Goal: Information Seeking & Learning: Find contact information

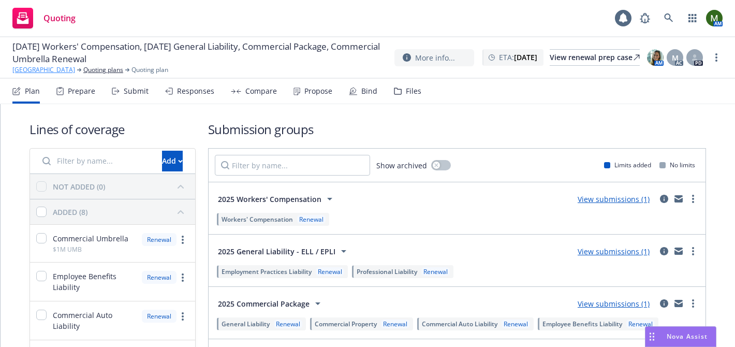
click at [33, 68] on link "Suncoast Preparatory Academy" at bounding box center [43, 69] width 63 height 9
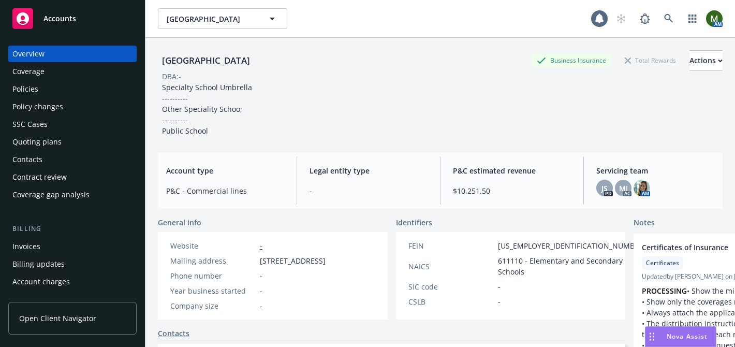
click at [36, 87] on div "Policies" at bounding box center [25, 89] width 26 height 17
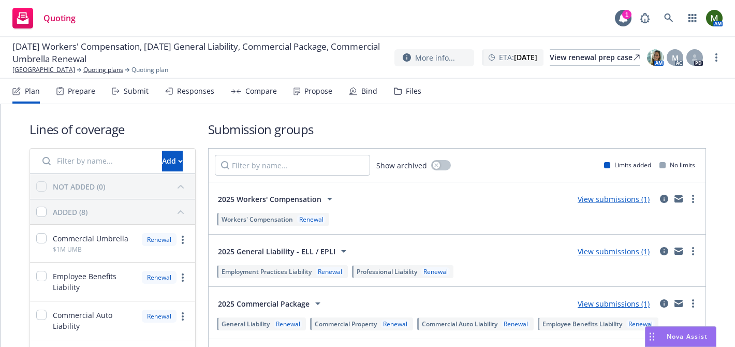
click at [406, 89] on div "Files" at bounding box center [414, 91] width 16 height 8
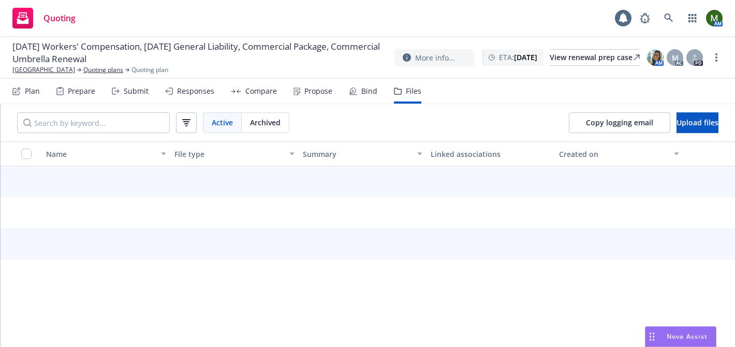
click at [553, 108] on div "Copy logging email Upload files" at bounding box center [643, 122] width 183 height 37
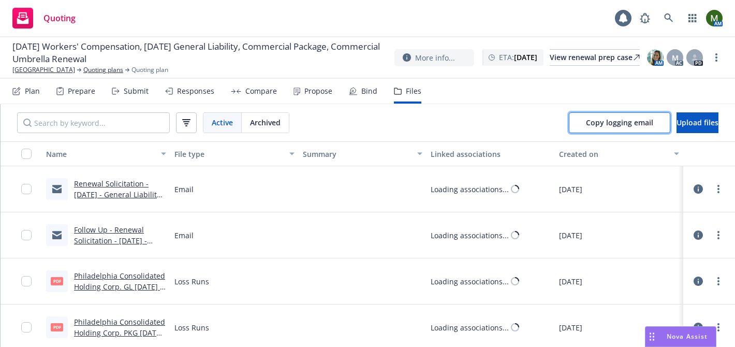
click at [586, 123] on span "Copy logging email" at bounding box center [619, 122] width 67 height 10
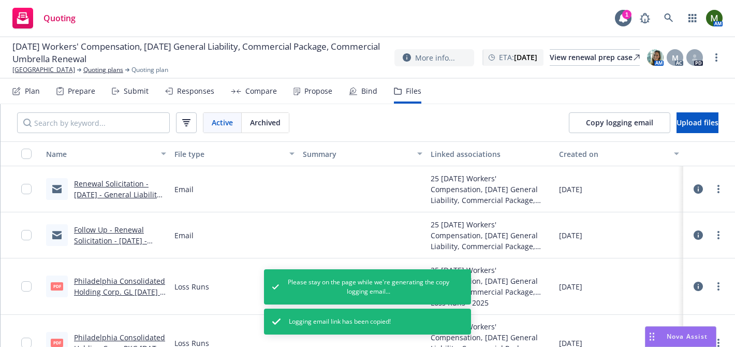
click at [62, 88] on icon at bounding box center [59, 91] width 7 height 8
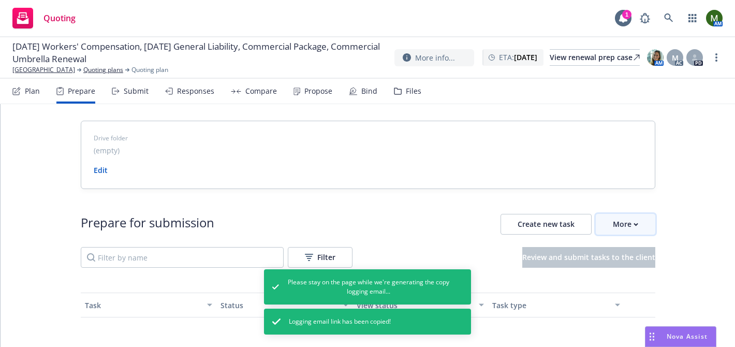
click at [616, 226] on div "More" at bounding box center [625, 224] width 25 height 20
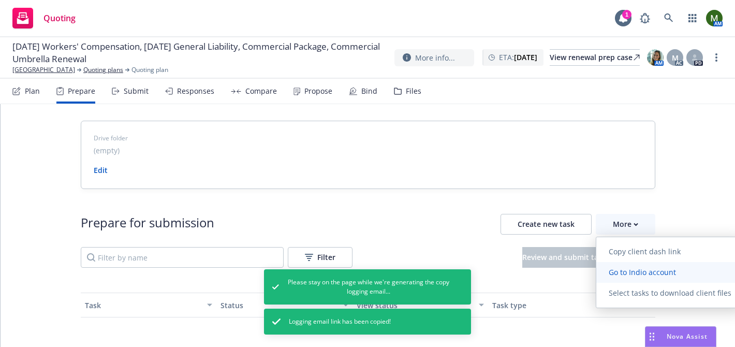
click at [616, 275] on span "Go to Indio account" at bounding box center [642, 272] width 92 height 10
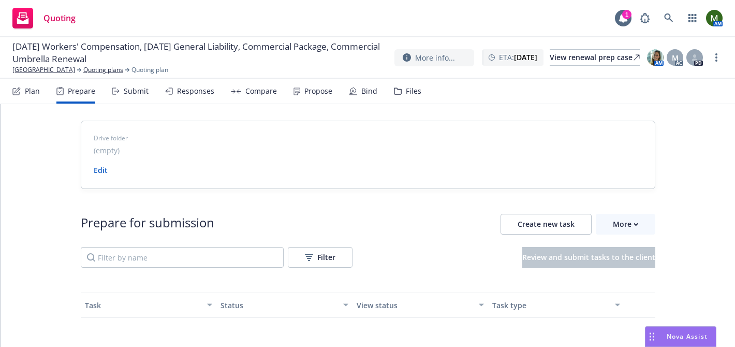
click at [28, 94] on div "Plan" at bounding box center [32, 91] width 15 height 8
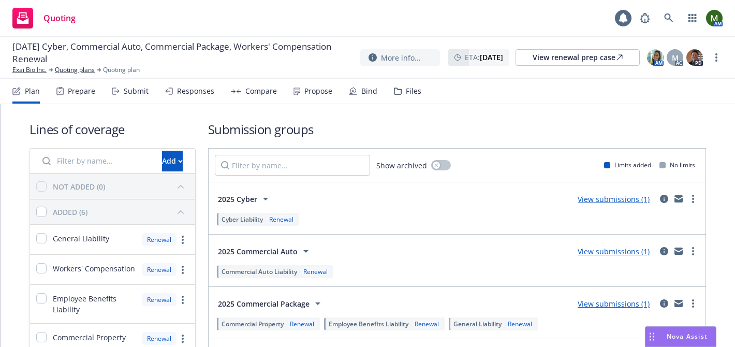
click at [406, 94] on div "Files" at bounding box center [414, 91] width 16 height 8
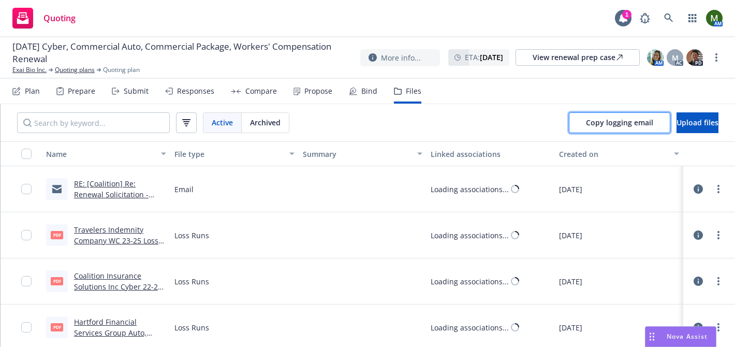
click at [586, 121] on span "Copy logging email" at bounding box center [619, 122] width 67 height 10
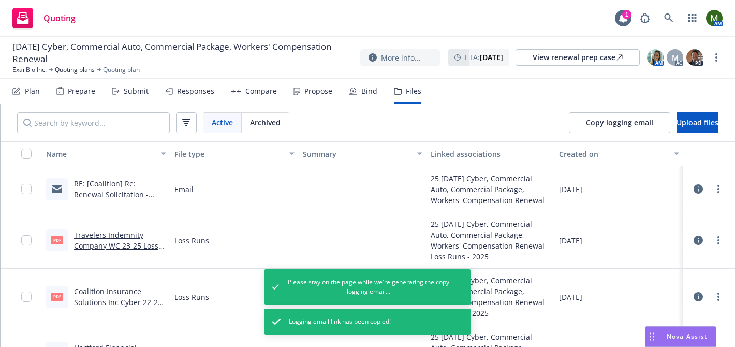
click at [133, 87] on div "Submit" at bounding box center [136, 91] width 25 height 8
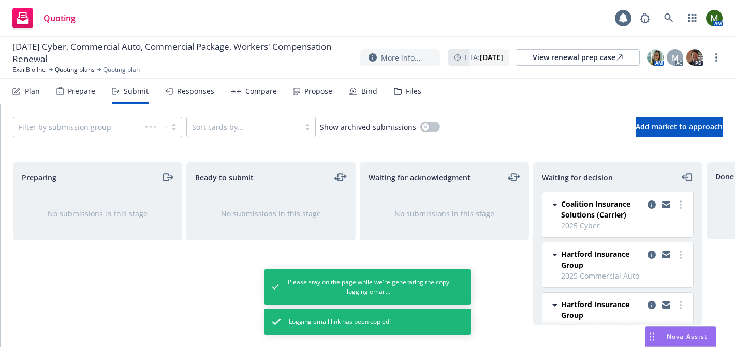
click at [188, 87] on div "Responses" at bounding box center [195, 91] width 37 height 8
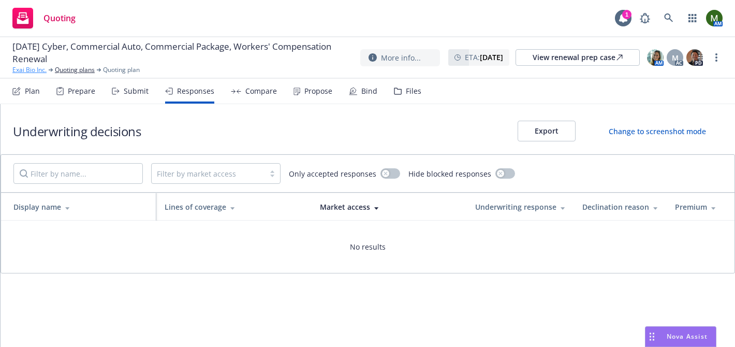
click at [36, 71] on link "Exai Bio Inc." at bounding box center [29, 69] width 34 height 9
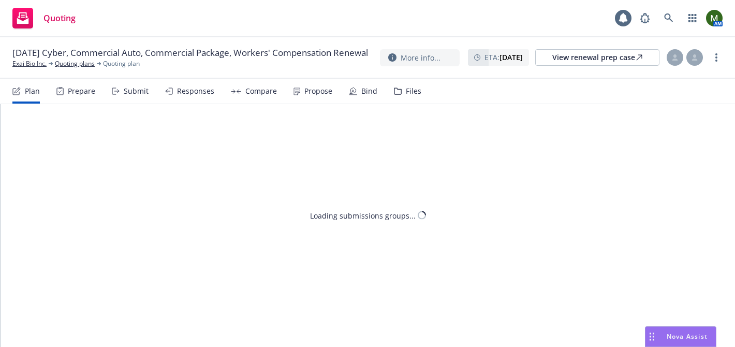
click at [140, 96] on div "Submit" at bounding box center [130, 91] width 37 height 25
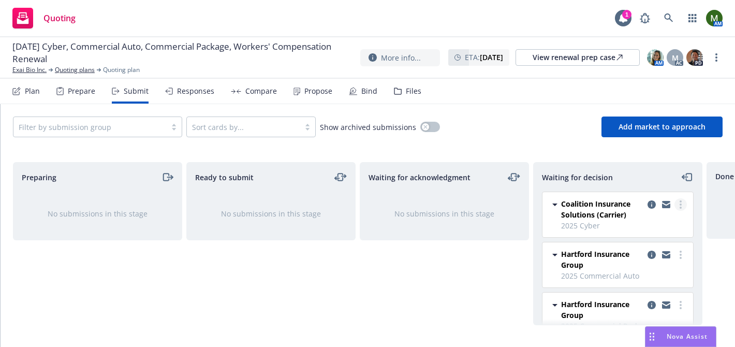
click at [681, 203] on link "more" at bounding box center [680, 204] width 12 height 12
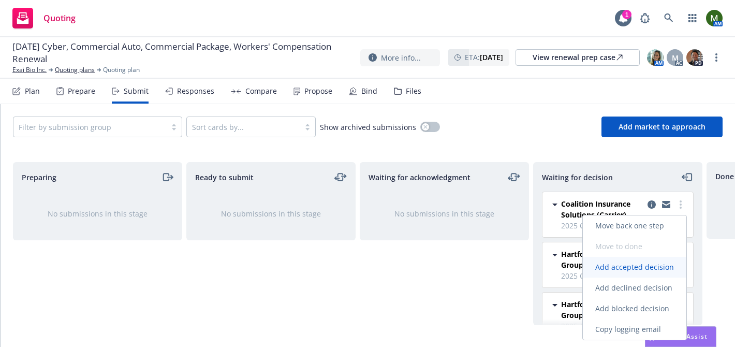
click at [647, 264] on span "Add accepted decision" at bounding box center [634, 267] width 103 height 10
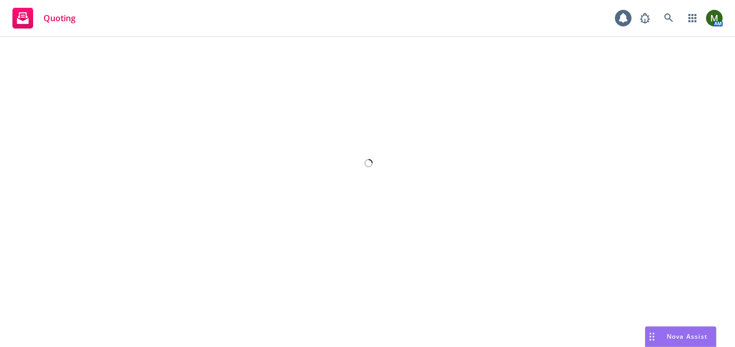
select select "12"
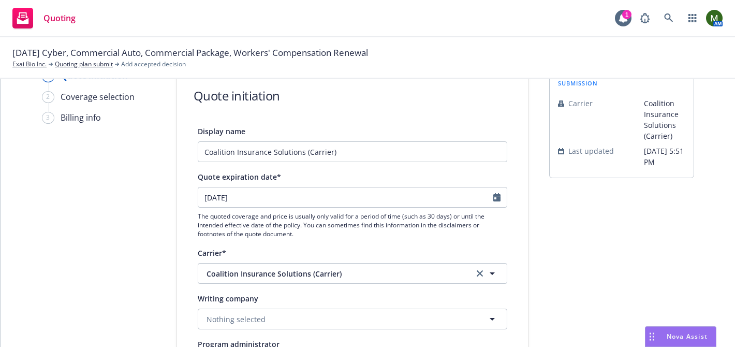
scroll to position [29, 0]
click at [361, 185] on div "Quote expiration date* 09/12/2025 The quoted coverage and price is usually only…" at bounding box center [352, 205] width 309 height 68
click at [353, 200] on input "09/12/2025" at bounding box center [345, 198] width 295 height 20
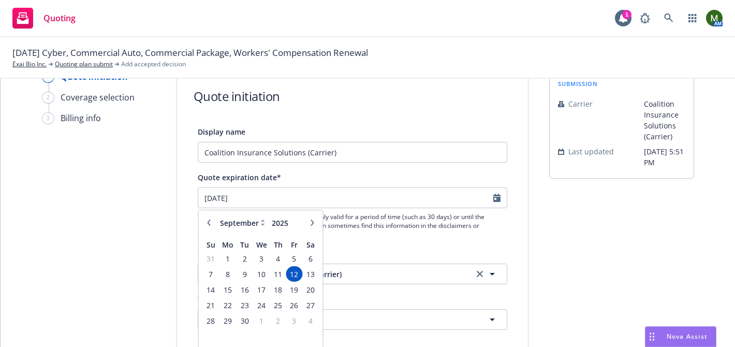
click at [311, 223] on icon "button" at bounding box center [312, 222] width 6 height 6
select select "10"
click at [272, 304] on span "23" at bounding box center [278, 305] width 14 height 13
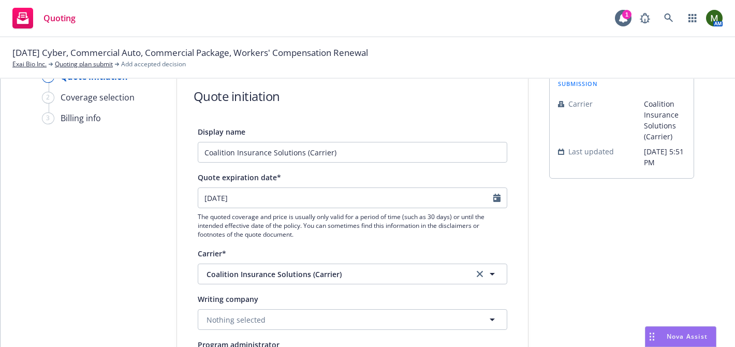
type input "10/23/2025"
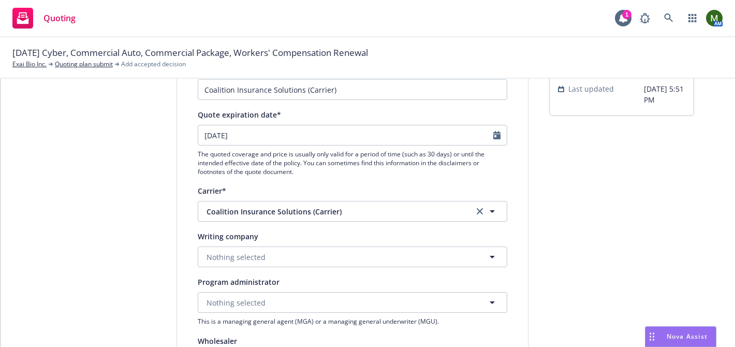
scroll to position [100, 0]
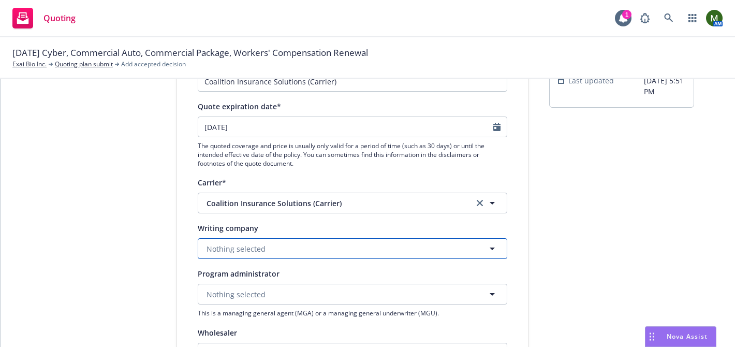
click at [271, 246] on button "Nothing selected" at bounding box center [352, 248] width 309 height 21
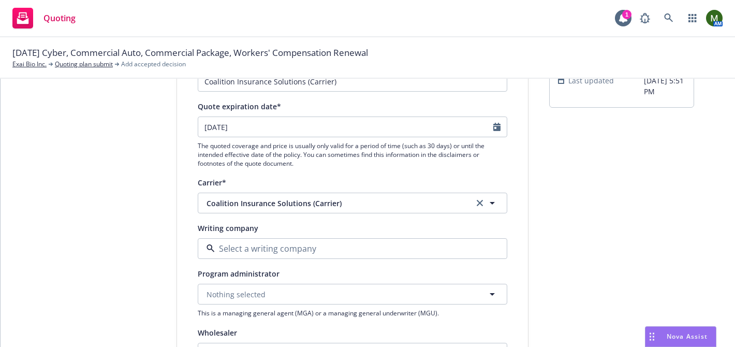
click at [262, 284] on span "Domestic - 29530" at bounding box center [261, 288] width 105 height 11
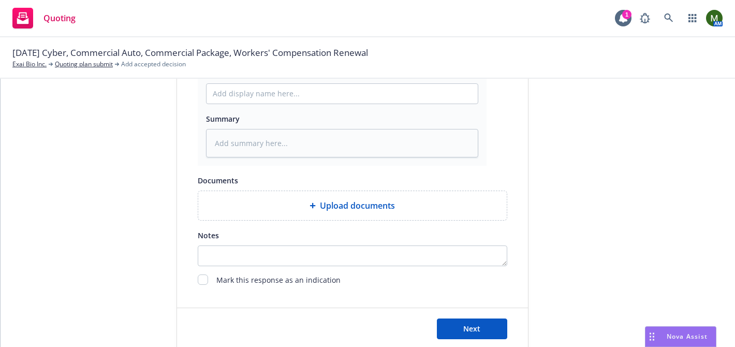
scroll to position [617, 0]
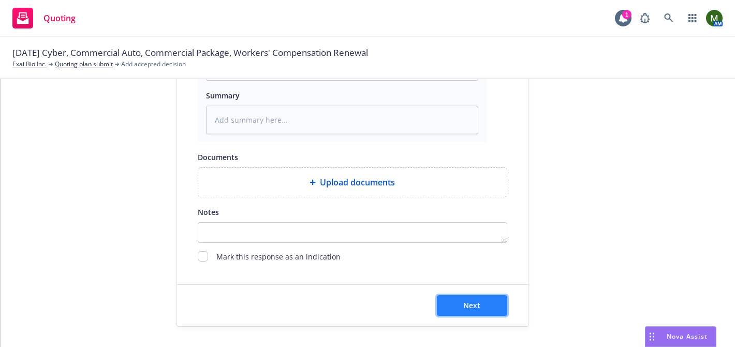
click at [461, 306] on button "Next" at bounding box center [472, 305] width 70 height 21
type textarea "x"
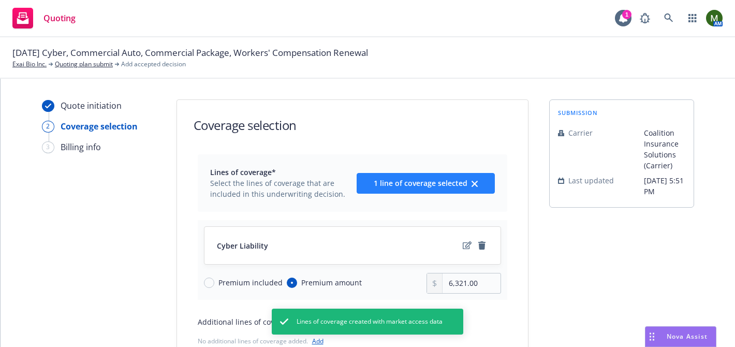
scroll to position [121, 0]
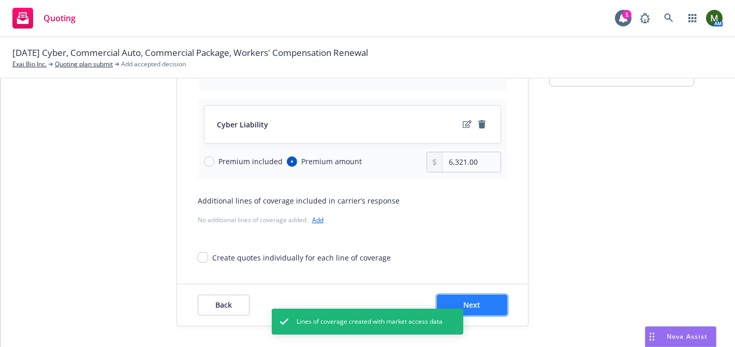
click at [478, 299] on button "Next" at bounding box center [472, 304] width 70 height 21
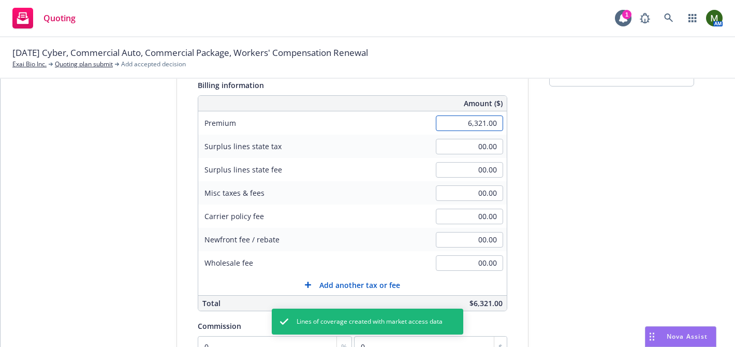
click at [465, 125] on input "6,321.00" at bounding box center [469, 123] width 67 height 16
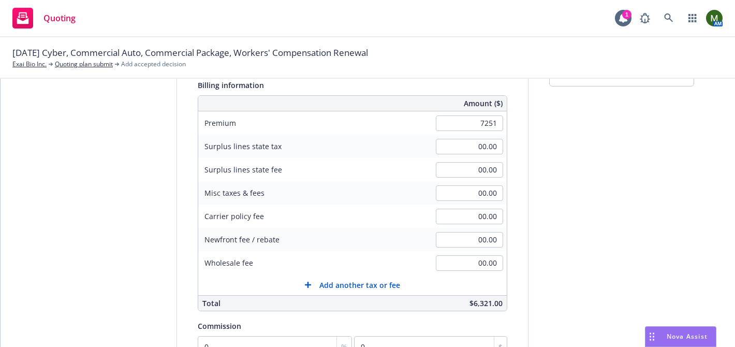
type input "7,251.00"
click at [562, 151] on div "submission Carrier Coalition Insurance Solutions (Carrier) Last updated 6/10, 5…" at bounding box center [621, 242] width 145 height 529
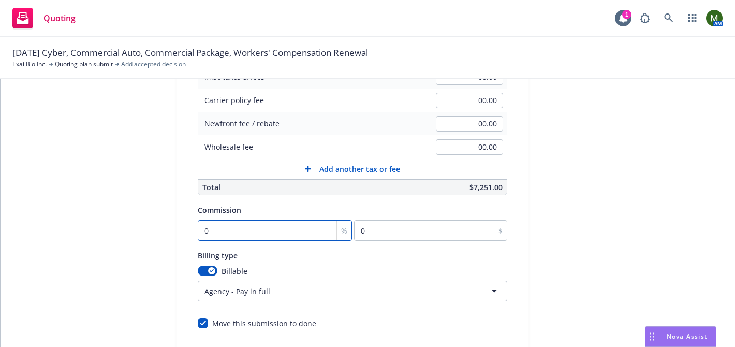
click at [247, 227] on input "0" at bounding box center [275, 230] width 155 height 21
type input "1"
type input "72.51"
type input "15"
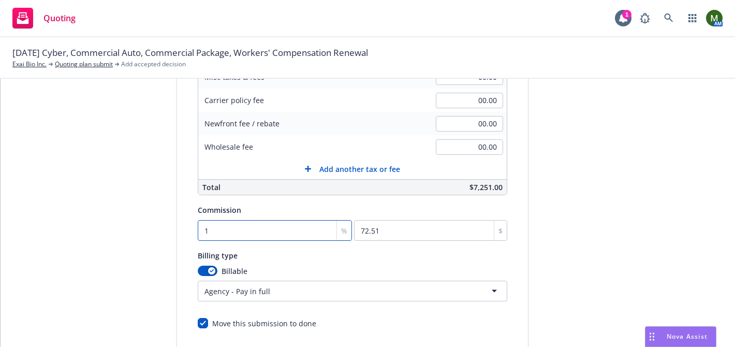
type input "1087.65"
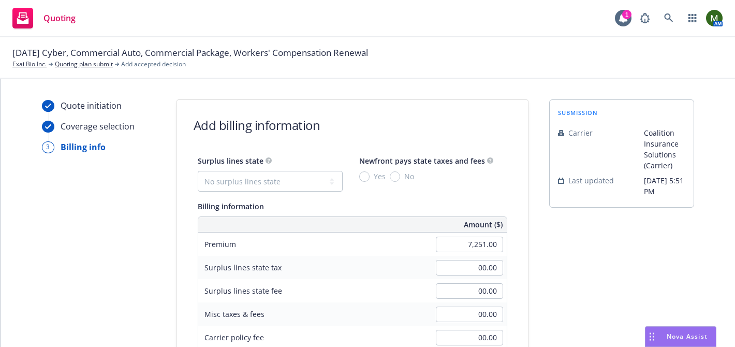
scroll to position [303, 0]
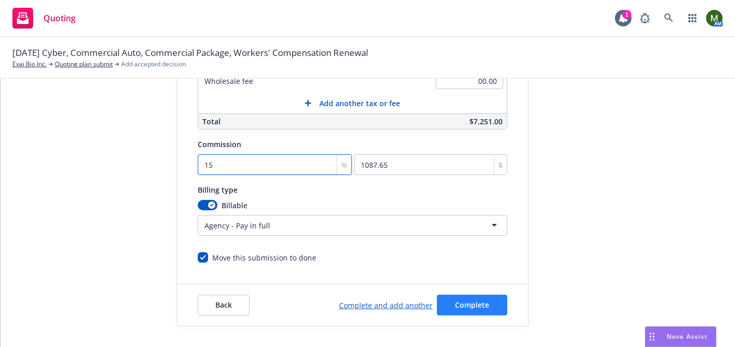
type input "15"
click at [453, 299] on button "Complete" at bounding box center [472, 304] width 70 height 21
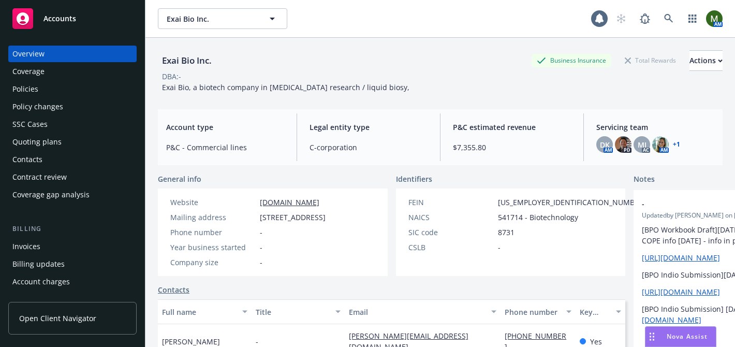
click at [36, 89] on div "Policies" at bounding box center [25, 89] width 26 height 17
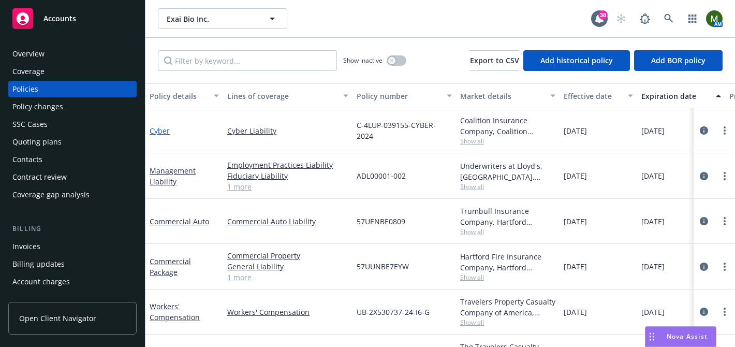
click at [161, 132] on link "Cyber" at bounding box center [160, 131] width 20 height 10
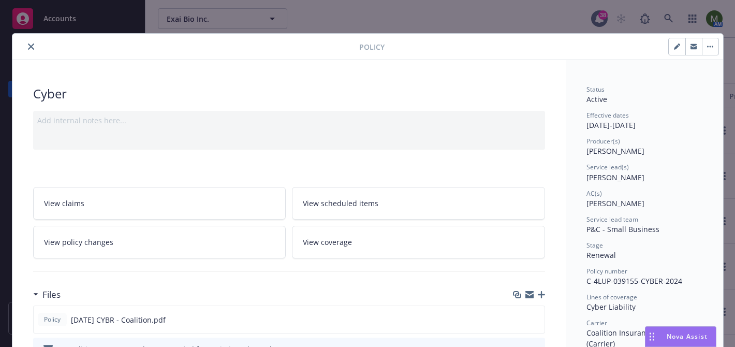
click at [32, 46] on icon "close" at bounding box center [31, 46] width 6 height 6
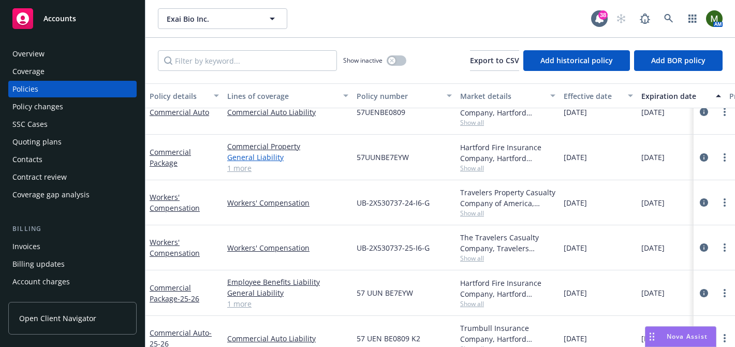
scroll to position [120, 0]
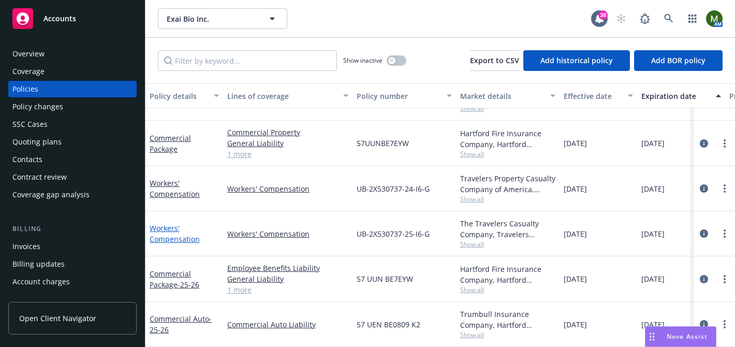
click at [170, 237] on link "Workers' Compensation" at bounding box center [175, 233] width 50 height 21
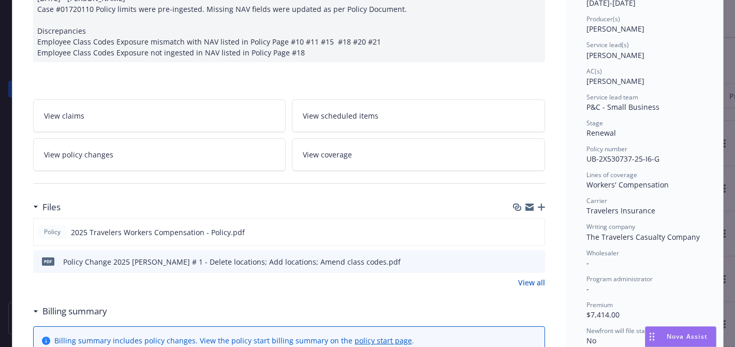
scroll to position [134, 0]
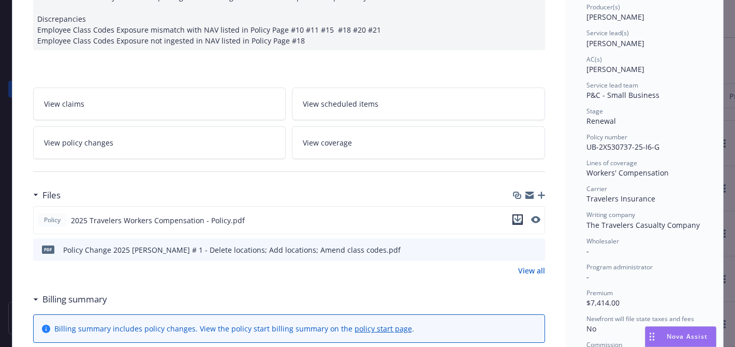
click at [516, 219] on icon "download file" at bounding box center [517, 219] width 8 height 8
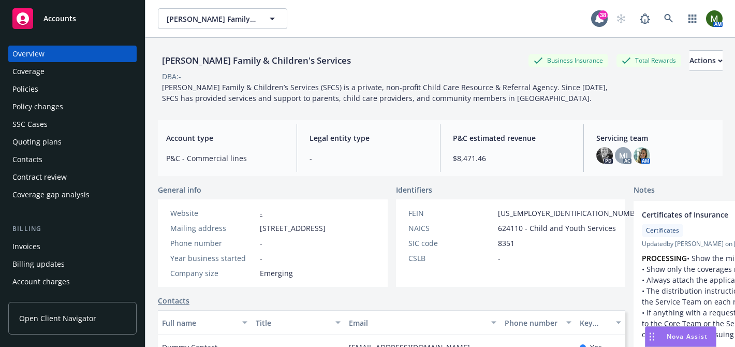
click at [62, 87] on div "Policies" at bounding box center [72, 89] width 120 height 17
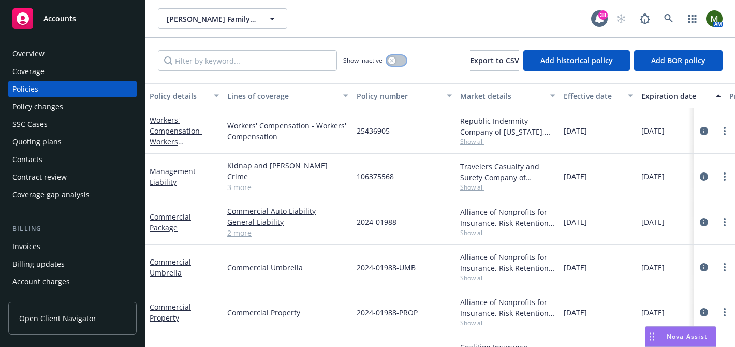
click at [399, 61] on button "button" at bounding box center [397, 60] width 20 height 10
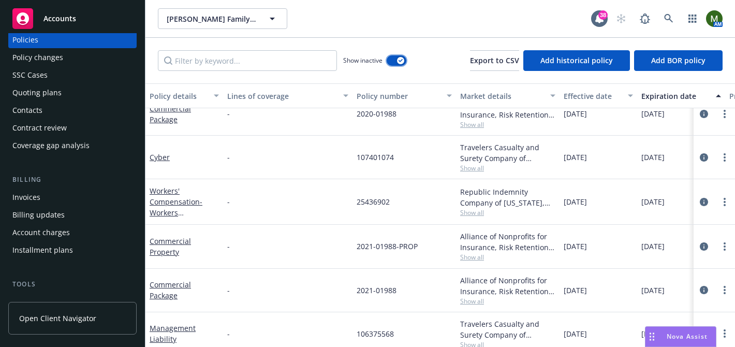
scroll to position [65, 0]
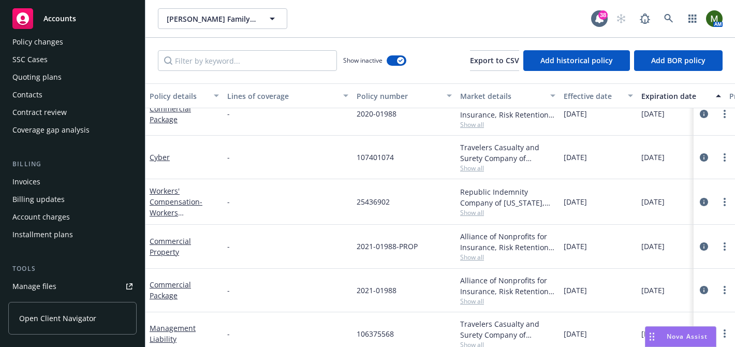
click at [48, 286] on div "Manage files" at bounding box center [34, 286] width 44 height 17
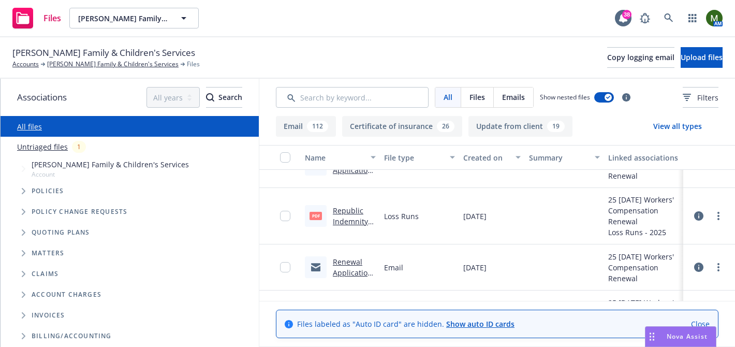
scroll to position [666, 0]
click at [351, 206] on link "Republic Indemnity Company of America WC 20-25 Loss Runs - Valued [DATE].pdf" at bounding box center [354, 248] width 42 height 86
click at [724, 216] on link "more" at bounding box center [718, 215] width 12 height 12
click at [665, 256] on link "Download" at bounding box center [672, 257] width 103 height 21
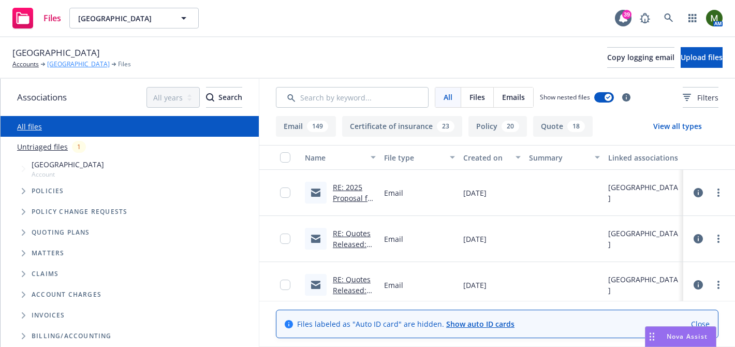
click at [102, 66] on link "[GEOGRAPHIC_DATA]" at bounding box center [78, 64] width 63 height 9
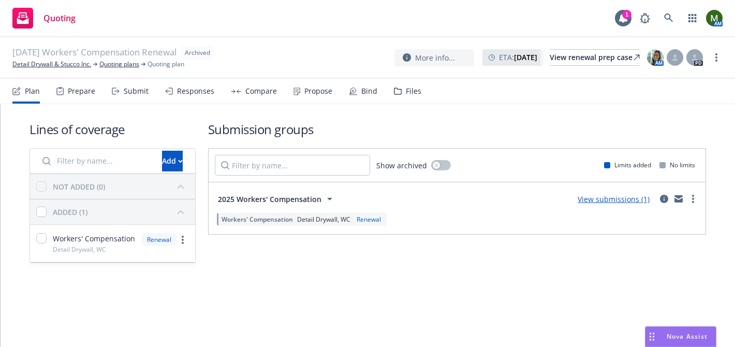
click at [69, 95] on div "Prepare" at bounding box center [81, 91] width 27 height 8
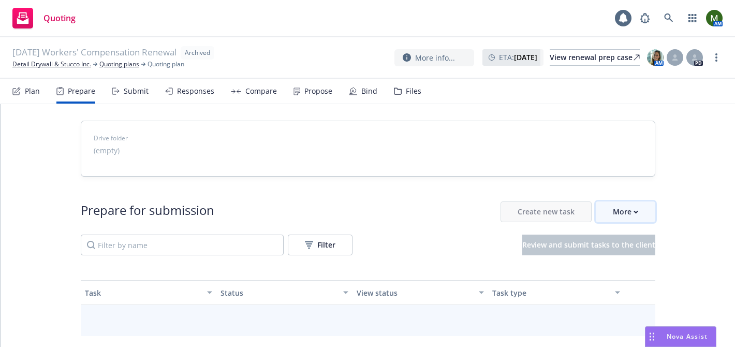
click at [618, 205] on div "More" at bounding box center [625, 212] width 25 height 20
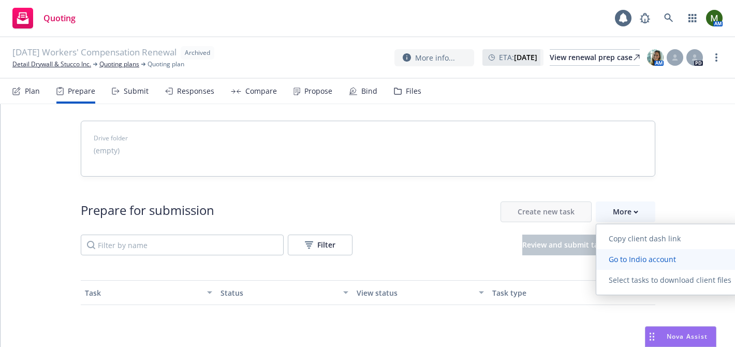
click at [619, 253] on link "Go to Indio account" at bounding box center [669, 259] width 147 height 21
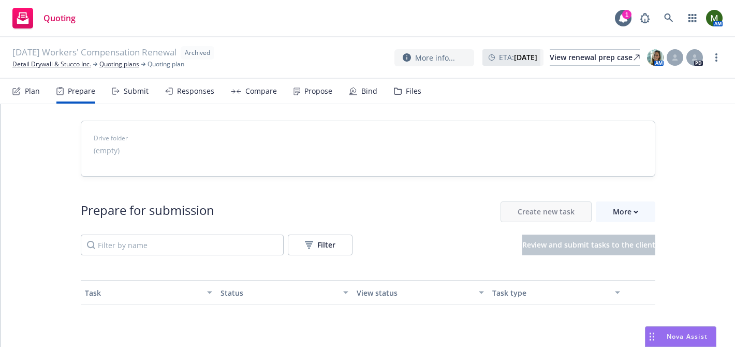
click at [184, 95] on div "Responses" at bounding box center [195, 91] width 37 height 8
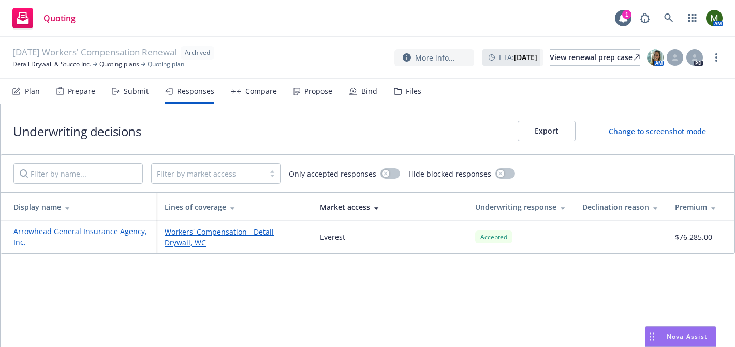
click at [102, 225] on td "Arrowhead General Insurance Agency, Inc." at bounding box center [78, 236] width 155 height 33
click at [105, 230] on button "Arrowhead General Insurance Agency, Inc." at bounding box center [82, 237] width 138 height 22
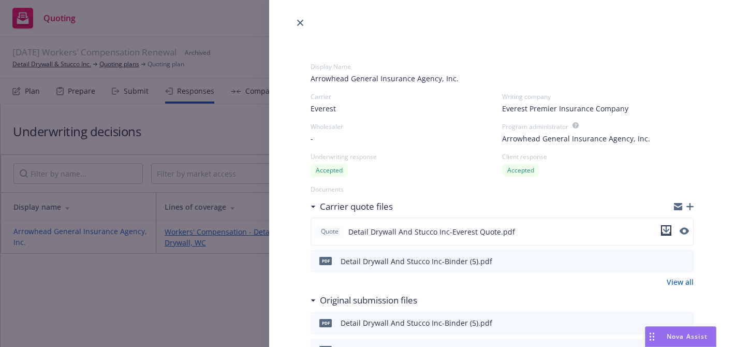
click at [669, 231] on icon "download file" at bounding box center [666, 230] width 8 height 8
click at [687, 231] on icon "preview file" at bounding box center [682, 231] width 9 height 7
click at [299, 21] on icon "close" at bounding box center [300, 23] width 6 height 6
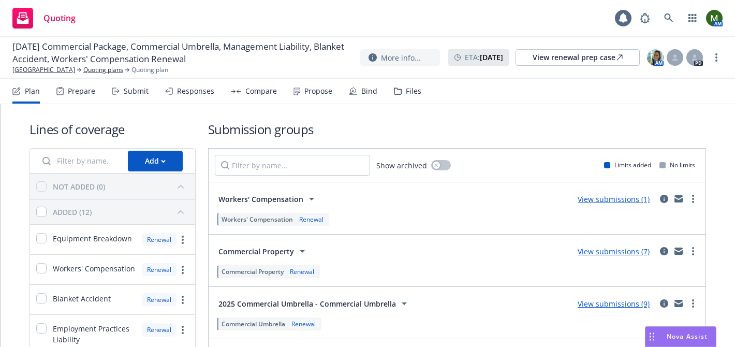
click at [315, 91] on div "Propose" at bounding box center [318, 91] width 28 height 8
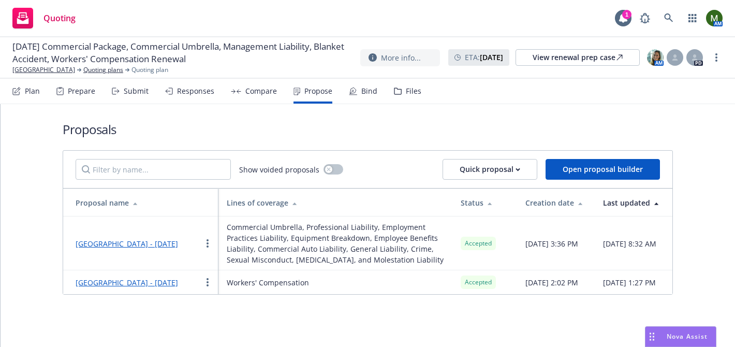
click at [162, 248] on div "[GEOGRAPHIC_DATA] - [DATE]" at bounding box center [127, 243] width 102 height 12
click at [160, 244] on link "[GEOGRAPHIC_DATA] - [DATE]" at bounding box center [127, 244] width 102 height 10
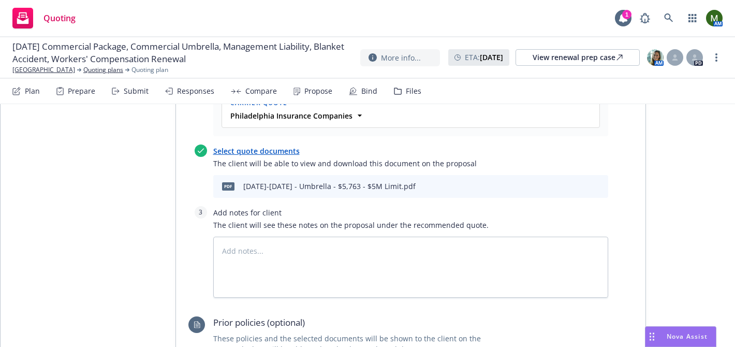
scroll to position [1260, 0]
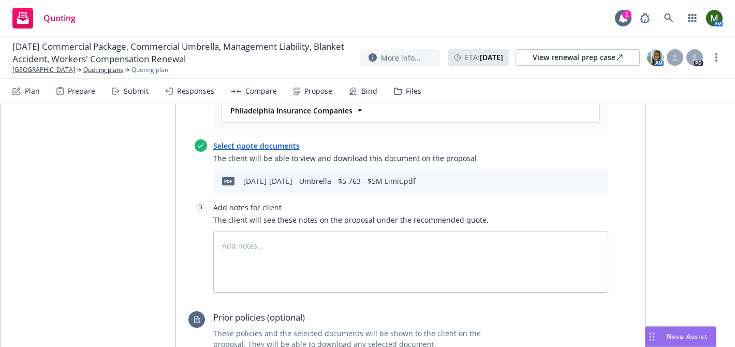
type textarea "x"
click at [363, 83] on div "Bind" at bounding box center [363, 91] width 28 height 25
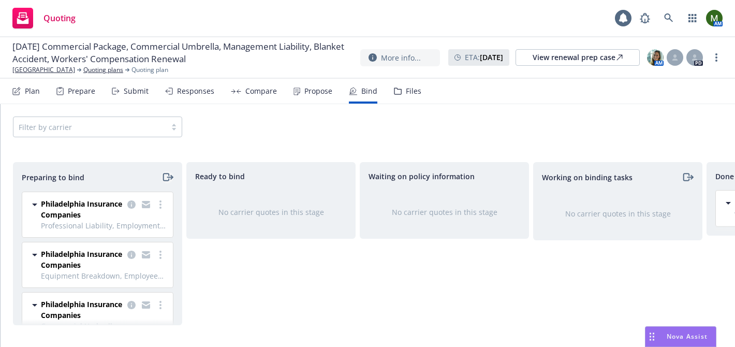
click at [163, 176] on icon "moveRight" at bounding box center [166, 176] width 6 height 7
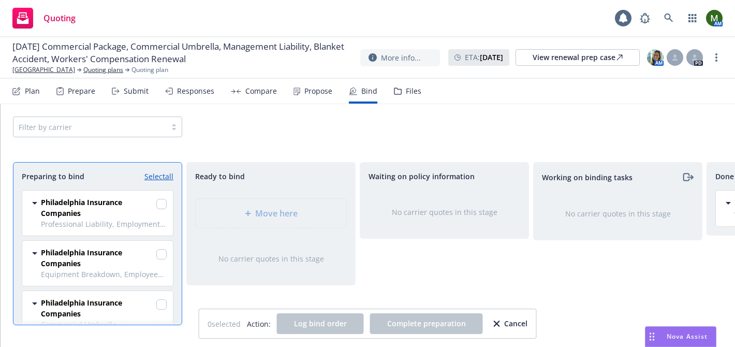
click at [162, 176] on link "Select all" at bounding box center [158, 176] width 29 height 11
checkbox input "true"
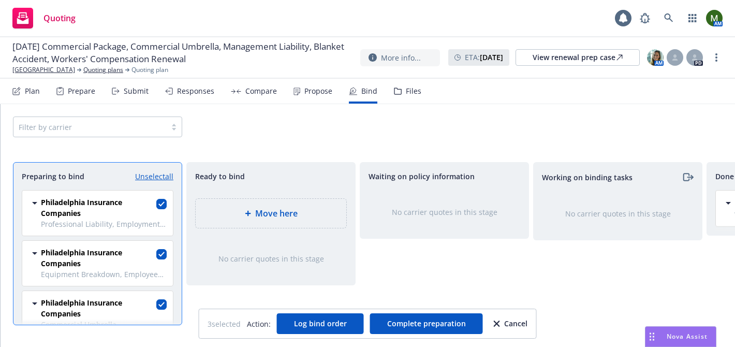
click at [234, 214] on div "Move here" at bounding box center [271, 213] width 134 height 12
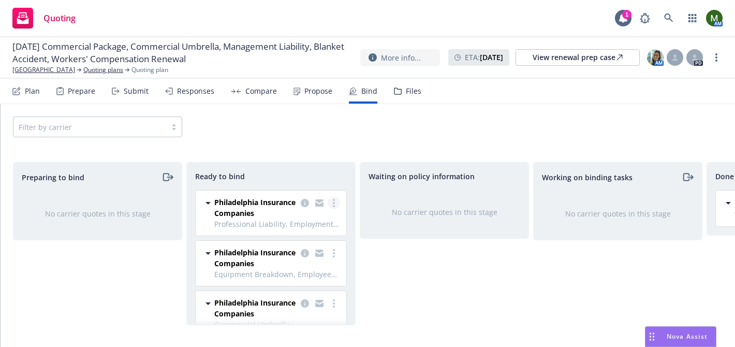
click at [334, 199] on circle "more" at bounding box center [334, 200] width 2 height 2
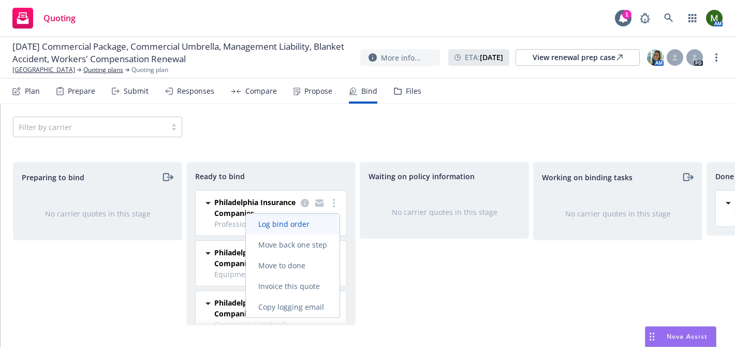
click at [305, 224] on span "Log bind order" at bounding box center [284, 224] width 76 height 10
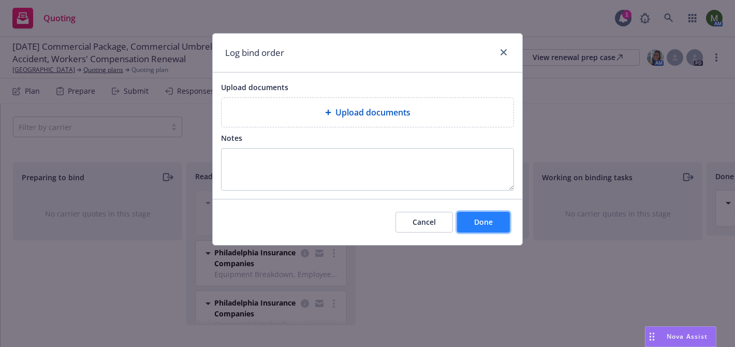
click at [467, 220] on button "Done" at bounding box center [483, 222] width 53 height 21
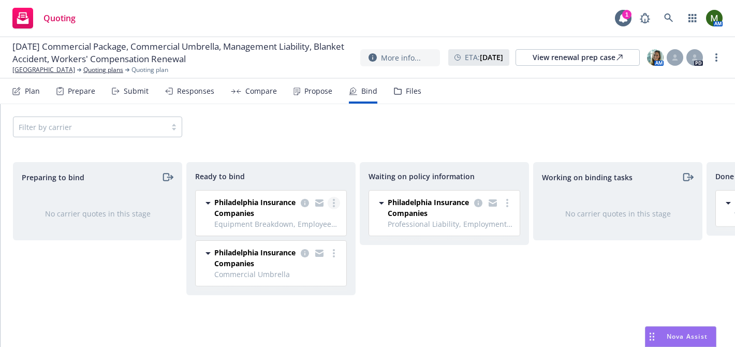
click at [334, 203] on icon "more" at bounding box center [334, 203] width 2 height 8
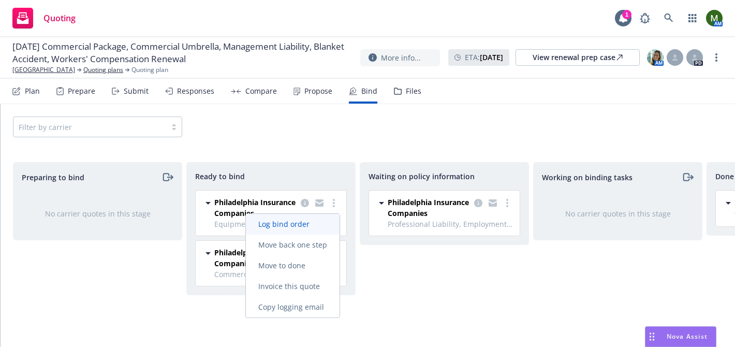
click at [316, 225] on span "Log bind order" at bounding box center [284, 224] width 76 height 10
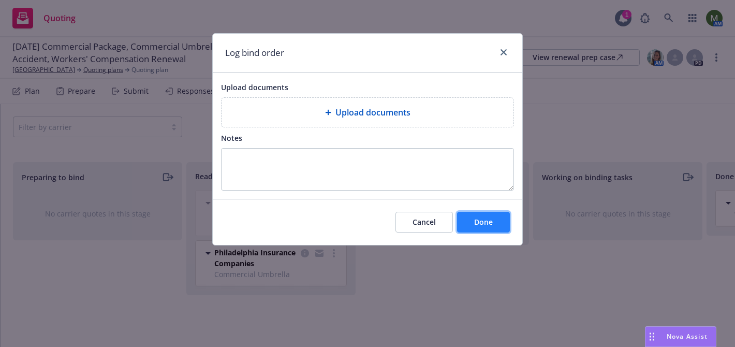
click at [492, 225] on span "Done" at bounding box center [483, 222] width 19 height 10
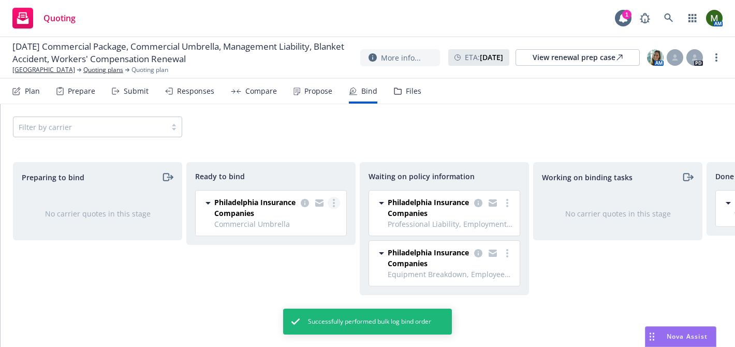
click at [338, 204] on link "more" at bounding box center [334, 203] width 12 height 12
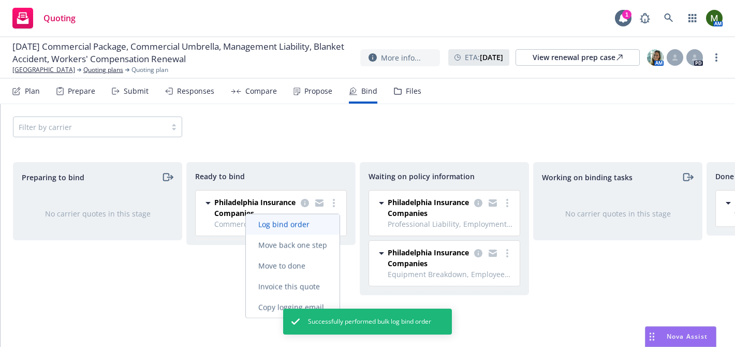
click at [312, 226] on span "Log bind order" at bounding box center [284, 224] width 76 height 10
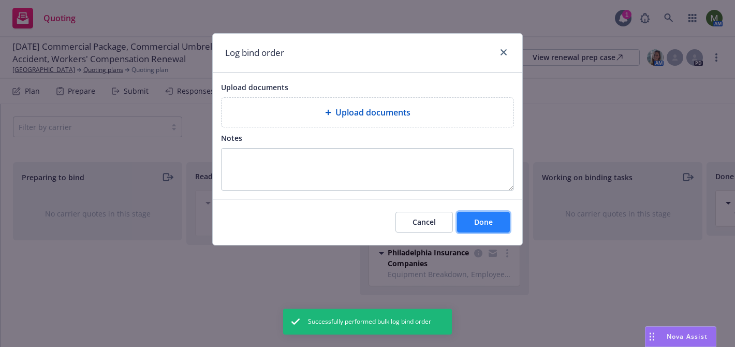
click at [474, 224] on span "Done" at bounding box center [483, 222] width 19 height 10
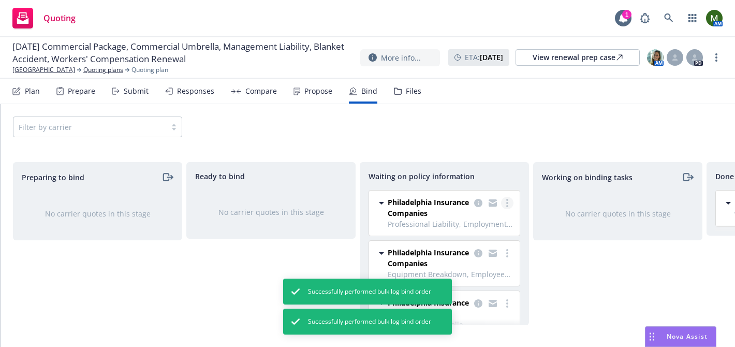
click at [506, 205] on link "more" at bounding box center [507, 203] width 12 height 12
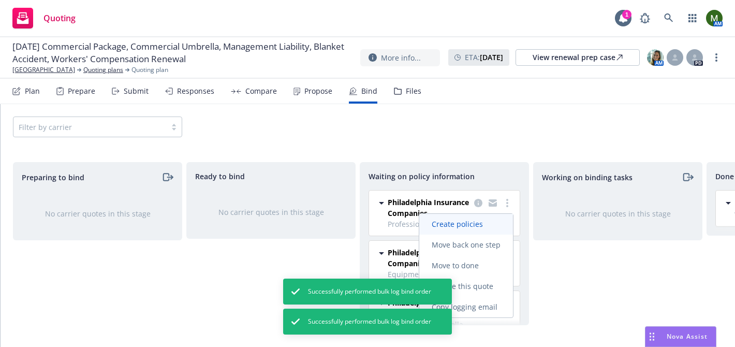
click at [486, 222] on span "Create policies" at bounding box center [457, 224] width 76 height 10
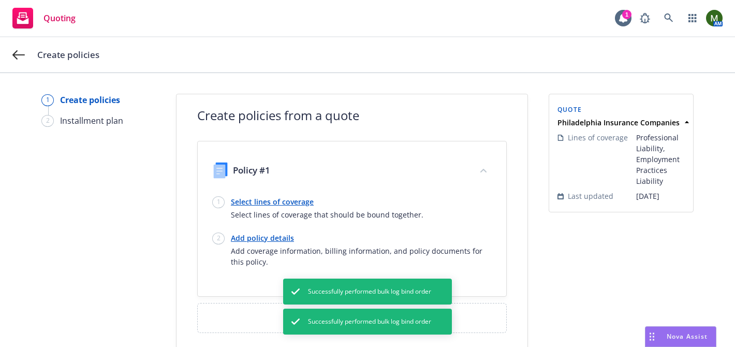
click at [247, 201] on link "Select lines of coverage" at bounding box center [327, 201] width 192 height 11
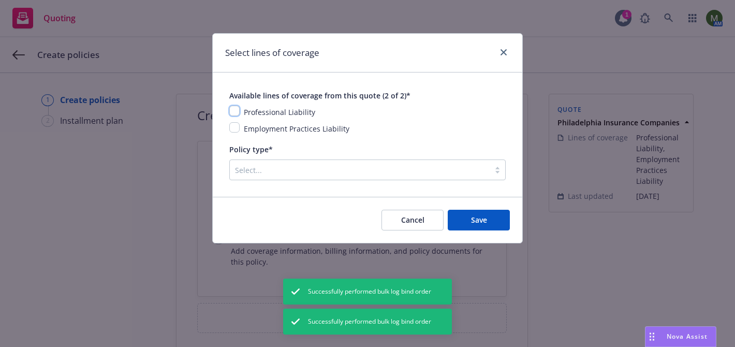
click at [236, 109] on input "checkbox" at bounding box center [234, 111] width 10 height 10
checkbox input "true"
click at [236, 125] on input "checkbox" at bounding box center [234, 127] width 10 height 10
checkbox input "true"
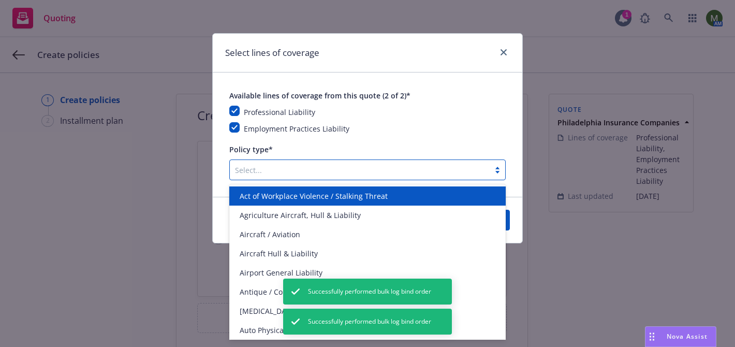
click at [260, 168] on div at bounding box center [359, 170] width 249 height 12
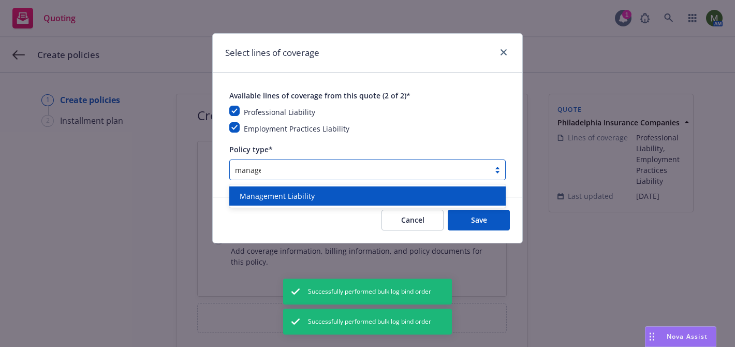
type input "managem"
click at [264, 196] on span "Management Liability" at bounding box center [277, 195] width 75 height 11
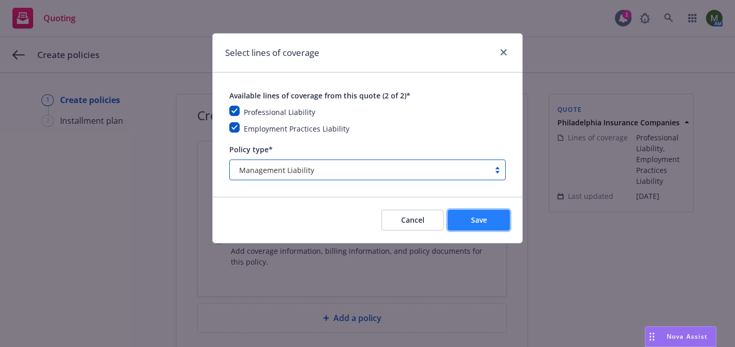
click at [463, 227] on button "Save" at bounding box center [479, 220] width 62 height 21
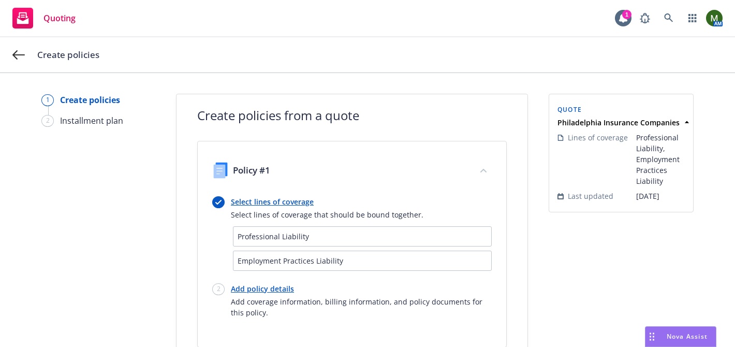
scroll to position [34, 0]
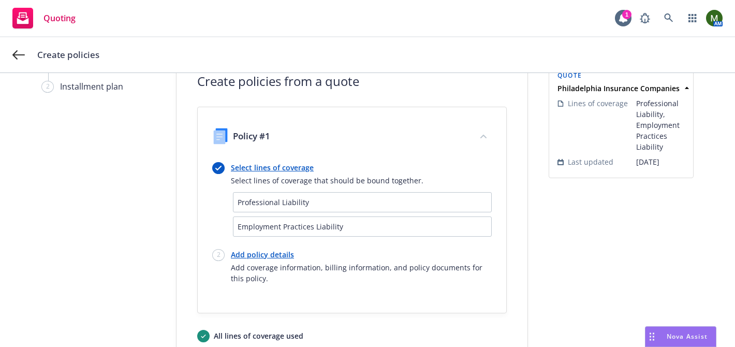
click at [281, 251] on link "Add policy details" at bounding box center [361, 254] width 261 height 11
select select "12"
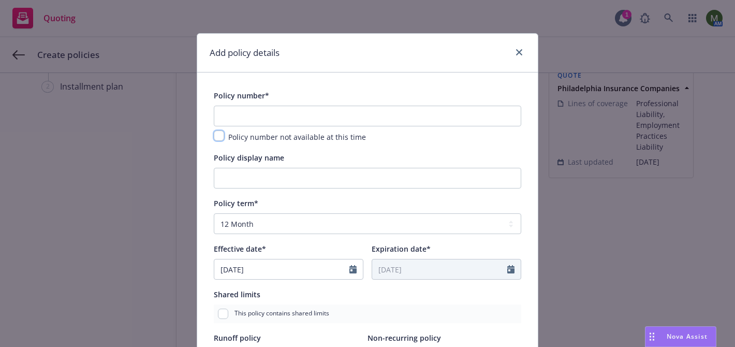
click at [219, 134] on input "checkbox" at bounding box center [219, 135] width 10 height 10
checkbox input "true"
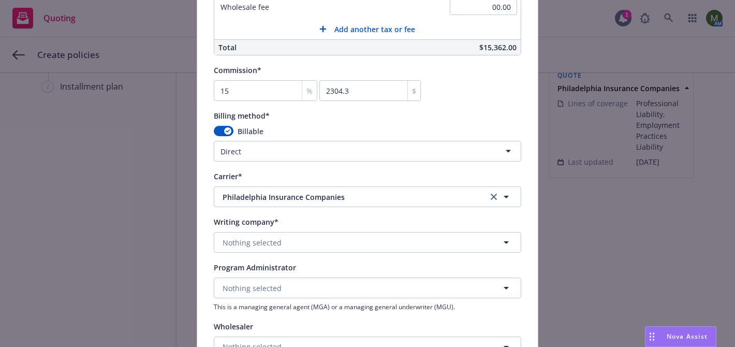
scroll to position [1142, 0]
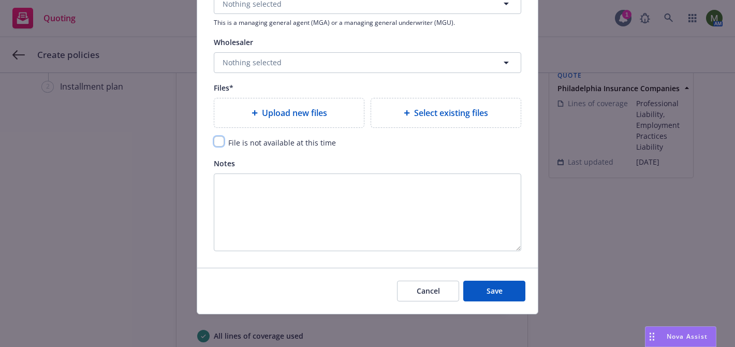
click at [219, 142] on input "checkbox" at bounding box center [219, 141] width 10 height 10
checkbox input "true"
click at [498, 292] on span "Save" at bounding box center [494, 291] width 16 height 10
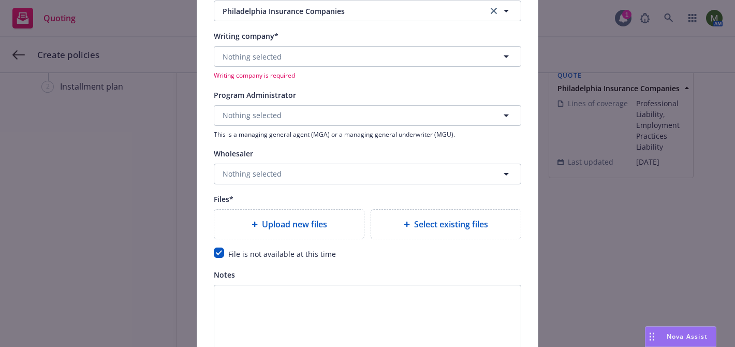
scroll to position [864, 0]
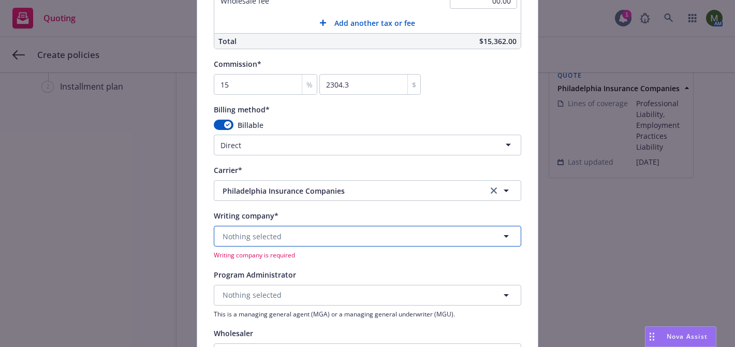
click at [344, 234] on button "Nothing selected" at bounding box center [367, 236] width 307 height 21
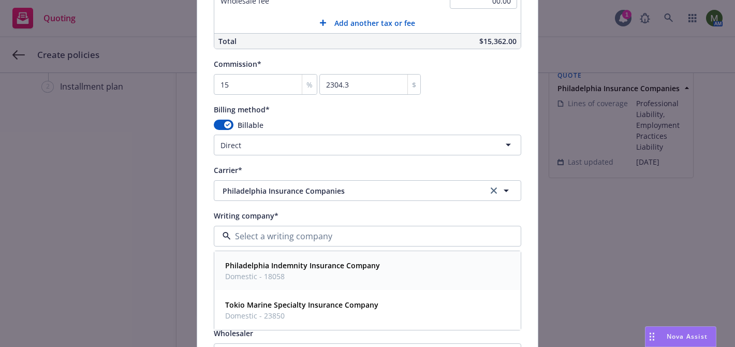
click at [295, 261] on strong "Philadelphia Indemnity Insurance Company" at bounding box center [302, 265] width 155 height 10
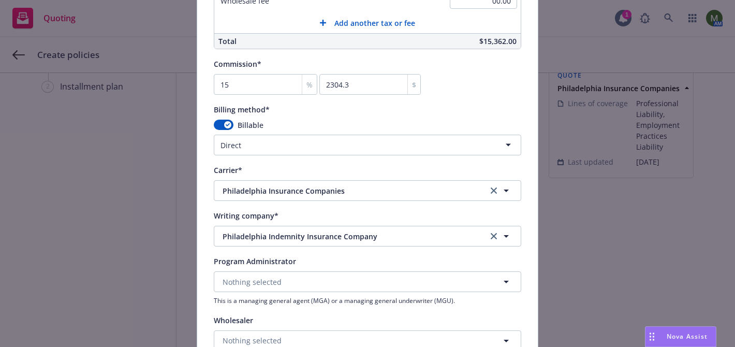
scroll to position [1142, 0]
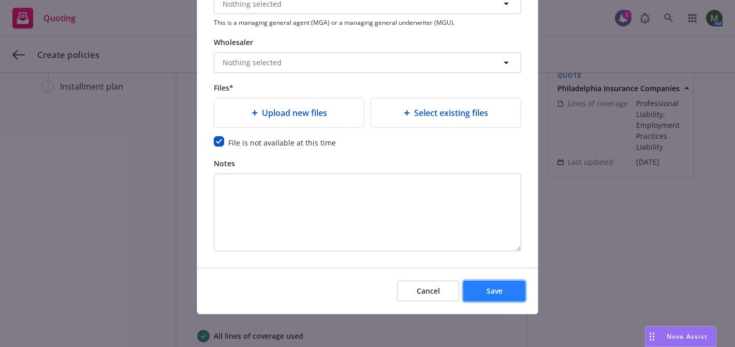
click at [476, 291] on button "Save" at bounding box center [494, 290] width 62 height 21
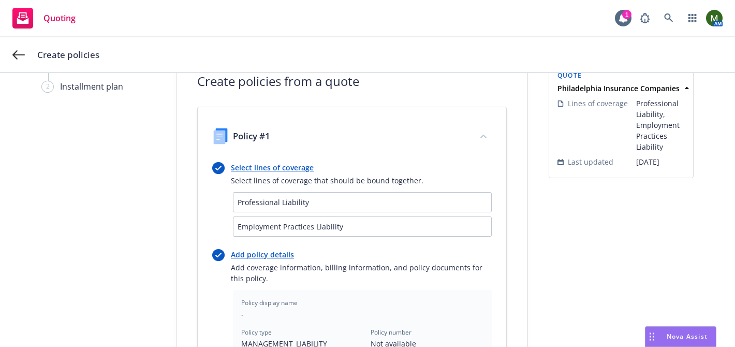
scroll to position [404, 0]
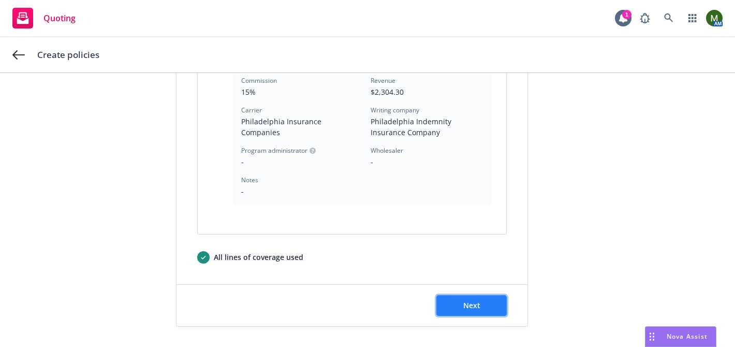
click at [457, 298] on button "Next" at bounding box center [471, 305] width 70 height 21
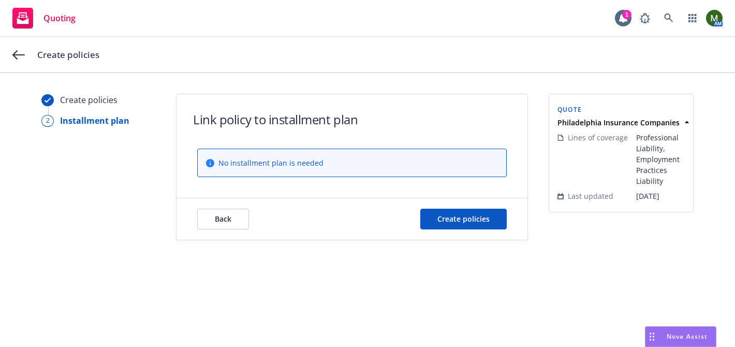
scroll to position [0, 0]
click at [455, 221] on span "Create policies" at bounding box center [463, 219] width 52 height 10
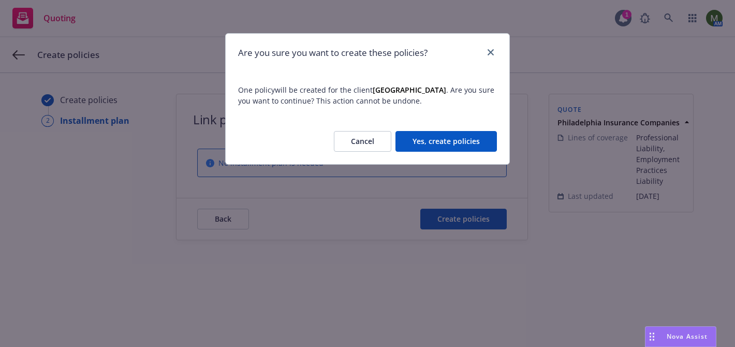
click at [436, 137] on button "Yes, create policies" at bounding box center [445, 141] width 101 height 21
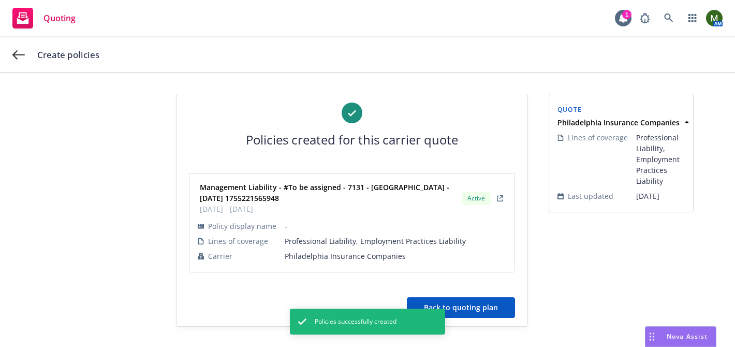
click at [462, 309] on button "Back to quoting plan" at bounding box center [461, 307] width 108 height 21
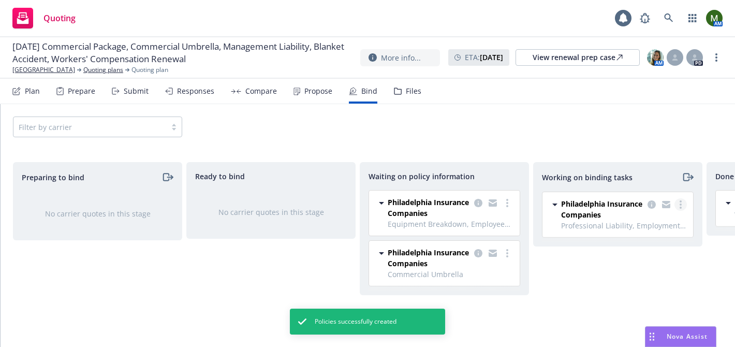
click at [675, 203] on link "more" at bounding box center [680, 204] width 12 height 12
click at [645, 248] on span "Move to done" at bounding box center [628, 246] width 72 height 10
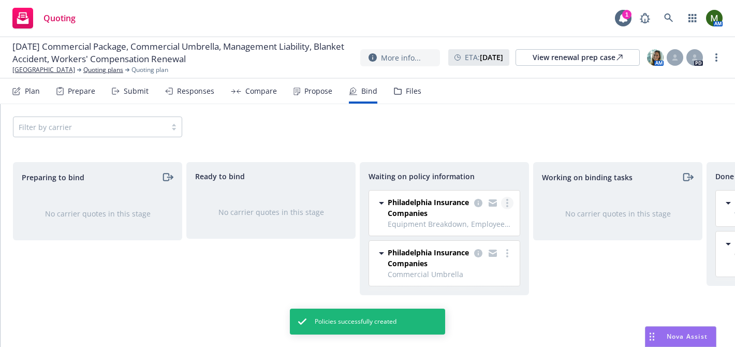
click at [507, 202] on circle "more" at bounding box center [507, 203] width 2 height 2
click at [469, 217] on link "Create policies" at bounding box center [466, 224] width 94 height 21
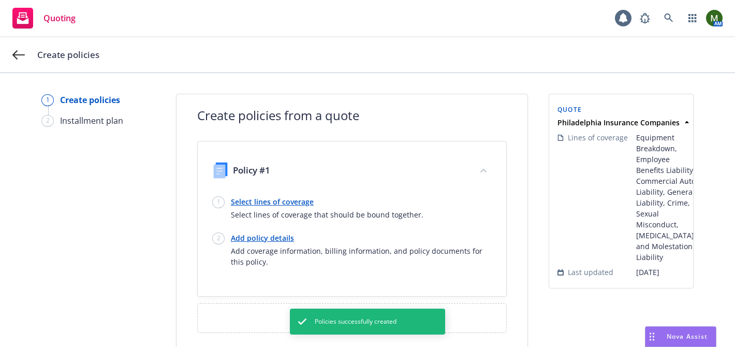
click at [274, 199] on link "Select lines of coverage" at bounding box center [327, 201] width 192 height 11
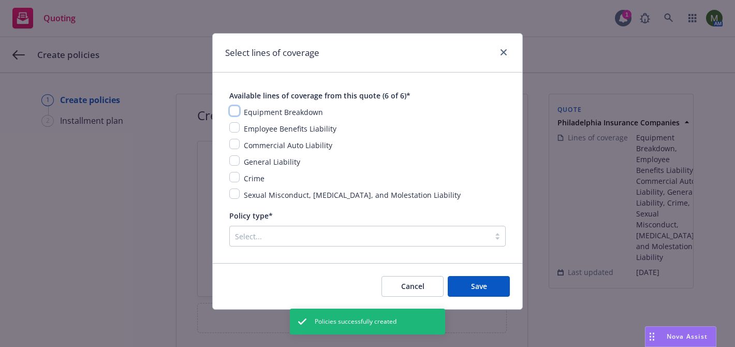
click at [233, 110] on input "checkbox" at bounding box center [234, 111] width 10 height 10
checkbox input "true"
click at [233, 125] on input "checkbox" at bounding box center [234, 127] width 10 height 10
checkbox input "true"
click at [233, 140] on input "checkbox" at bounding box center [234, 144] width 10 height 10
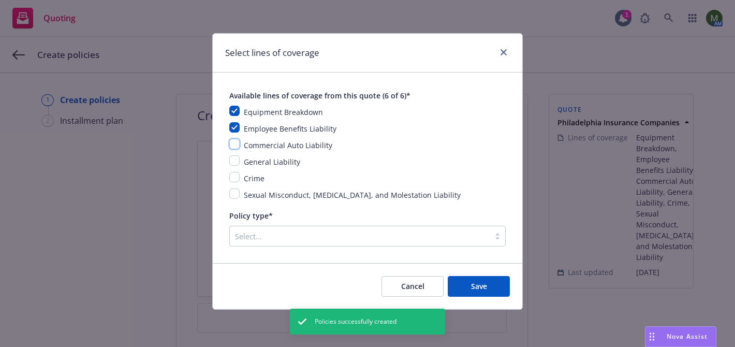
checkbox input "true"
click at [233, 153] on div "Equipment Breakdown Employee Benefits Liability Commercial Auto Liability Gener…" at bounding box center [367, 153] width 276 height 95
click at [233, 158] on input "checkbox" at bounding box center [234, 160] width 10 height 10
checkbox input "true"
click at [233, 171] on div "Equipment Breakdown Employee Benefits Liability Commercial Auto Liability Gener…" at bounding box center [367, 153] width 276 height 95
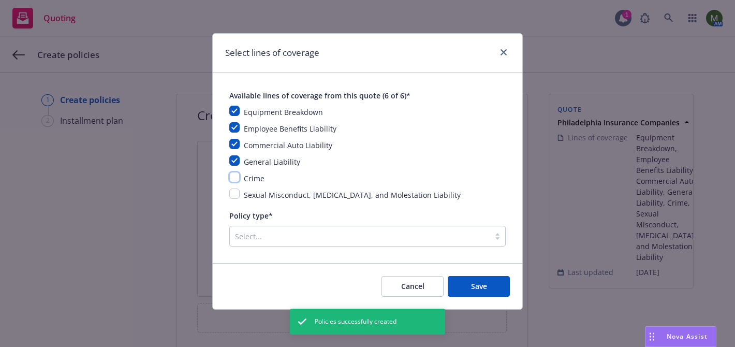
click at [233, 181] on input "checkbox" at bounding box center [234, 177] width 10 height 10
checkbox input "true"
click at [234, 198] on input "checkbox" at bounding box center [234, 193] width 10 height 10
checkbox input "true"
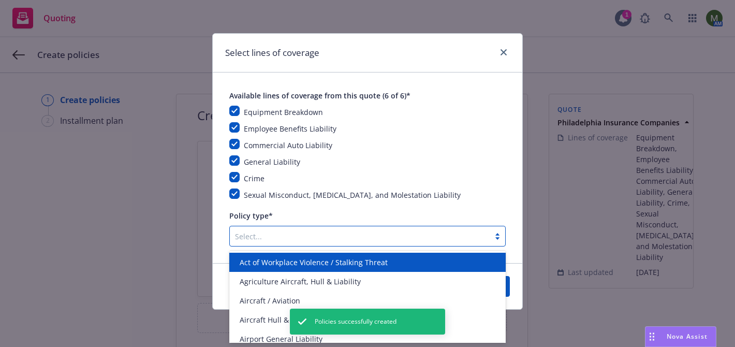
click at [244, 228] on div "Select..." at bounding box center [360, 236] width 260 height 17
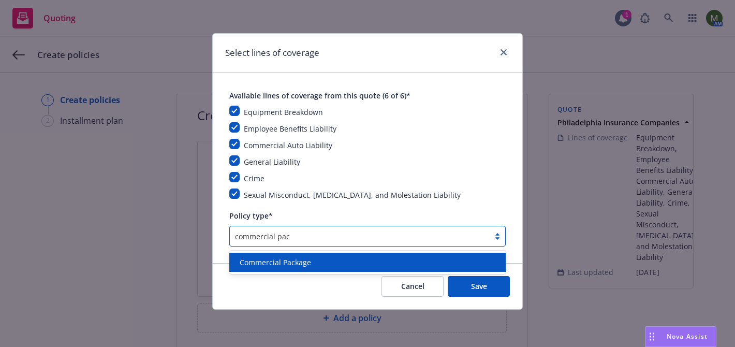
type input "commercial pack"
click at [310, 269] on div "Commercial Package" at bounding box center [367, 262] width 276 height 19
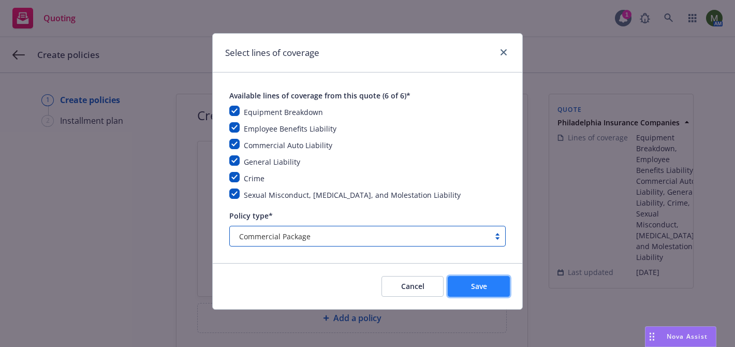
click at [457, 287] on button "Save" at bounding box center [479, 286] width 62 height 21
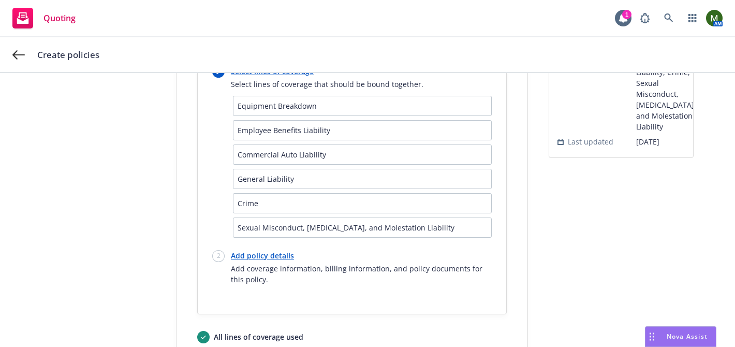
scroll to position [210, 0]
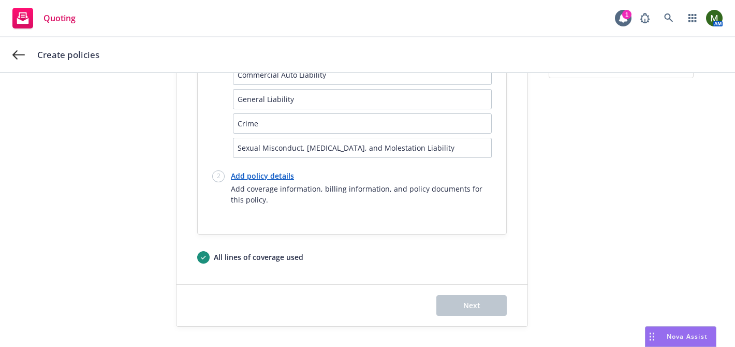
click at [259, 175] on link "Add policy details" at bounding box center [361, 175] width 261 height 11
select select "12"
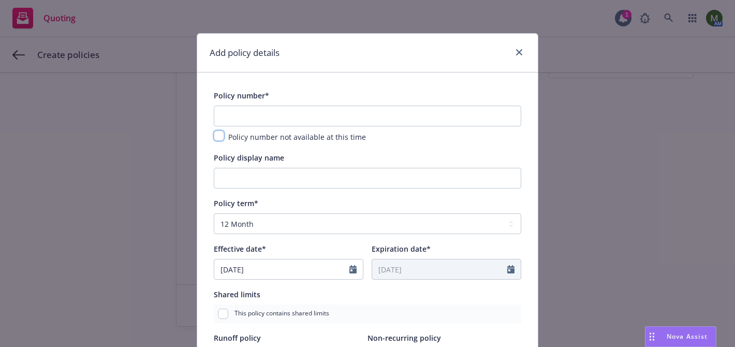
click at [219, 137] on input "checkbox" at bounding box center [219, 135] width 10 height 10
checkbox input "true"
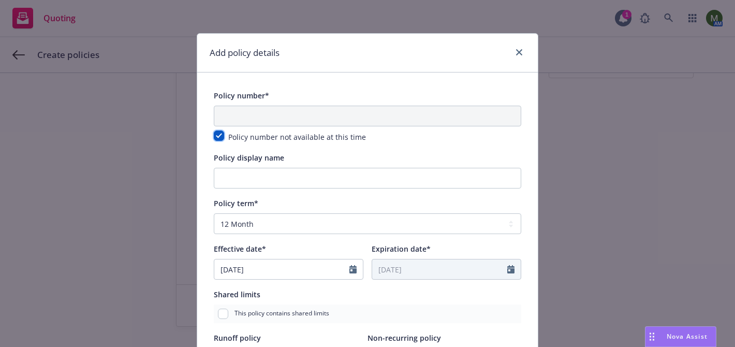
scroll to position [1142, 0]
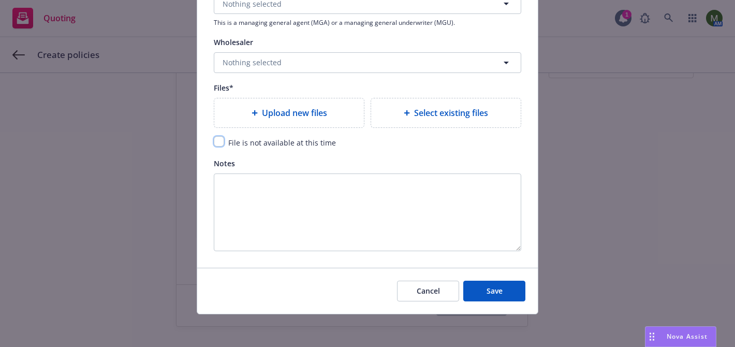
click at [221, 144] on input "checkbox" at bounding box center [219, 141] width 10 height 10
checkbox input "true"
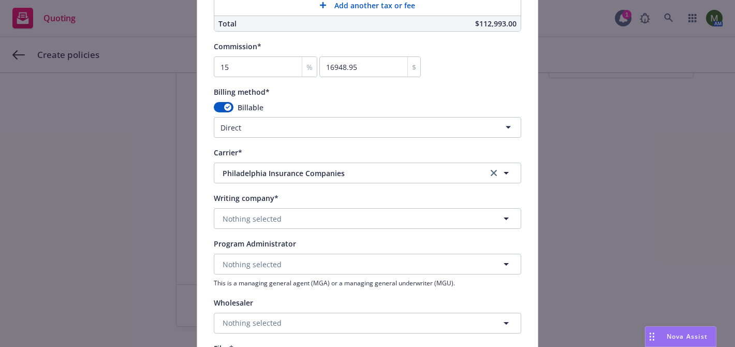
scroll to position [871, 0]
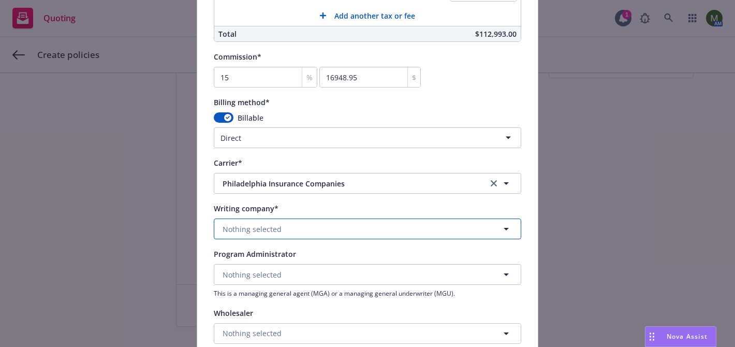
click at [369, 228] on button "Nothing selected" at bounding box center [367, 228] width 307 height 21
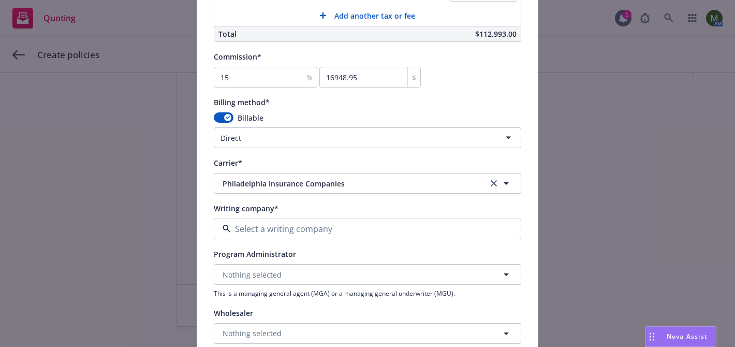
click at [315, 257] on strong "Philadelphia Indemnity Insurance Company" at bounding box center [302, 258] width 155 height 10
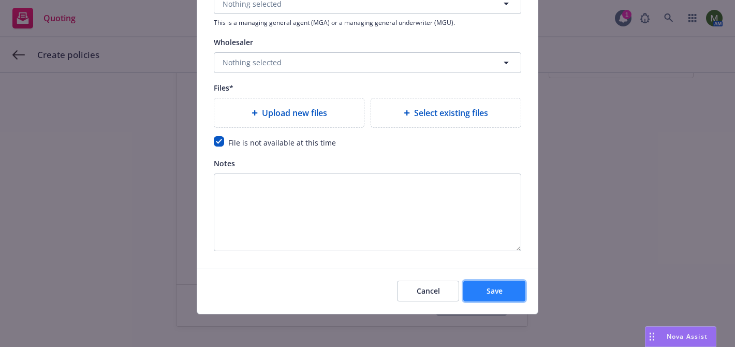
click at [479, 283] on button "Save" at bounding box center [494, 290] width 62 height 21
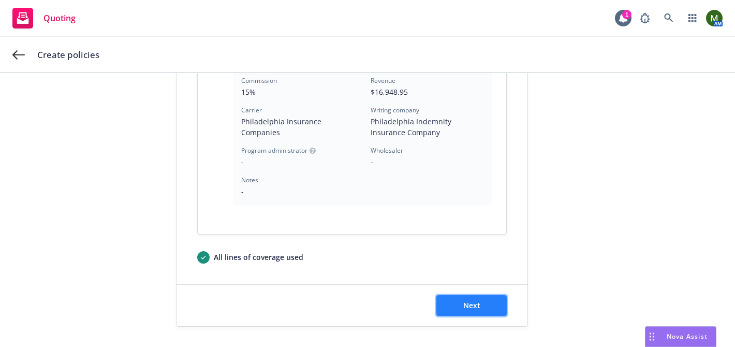
click at [474, 295] on button "Next" at bounding box center [471, 305] width 70 height 21
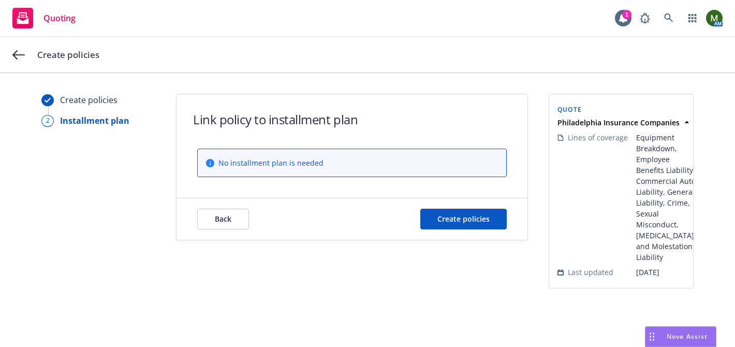
scroll to position [17, 0]
click at [467, 214] on span "Create policies" at bounding box center [463, 219] width 52 height 10
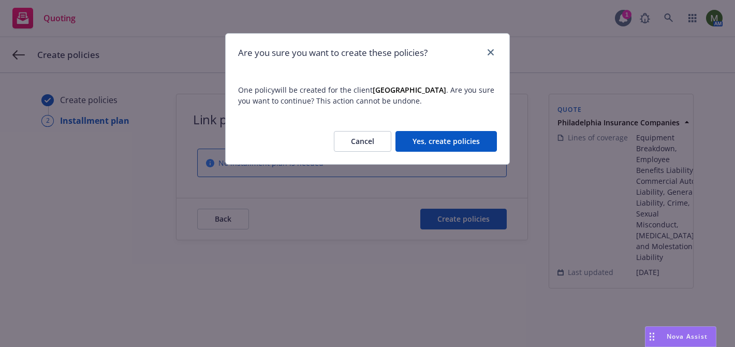
click at [470, 142] on button "Yes, create policies" at bounding box center [445, 141] width 101 height 21
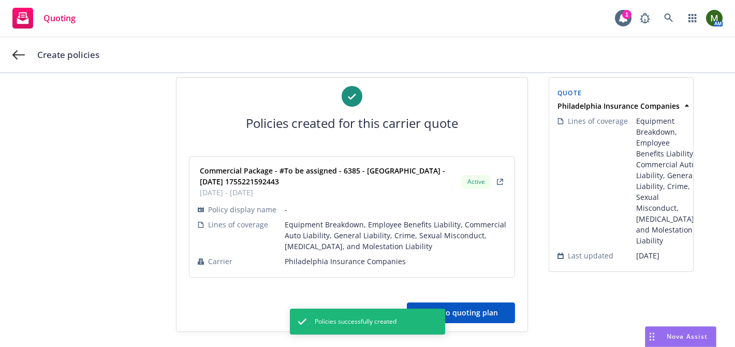
click at [491, 315] on button "Back to quoting plan" at bounding box center [461, 312] width 108 height 21
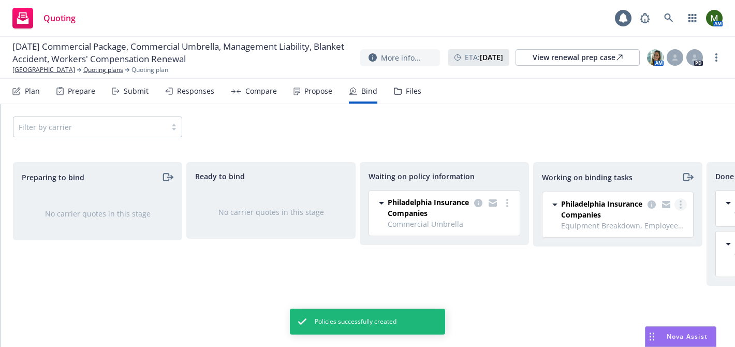
click at [679, 206] on link "more" at bounding box center [680, 204] width 12 height 12
click at [647, 243] on span "Move to done" at bounding box center [628, 246] width 72 height 10
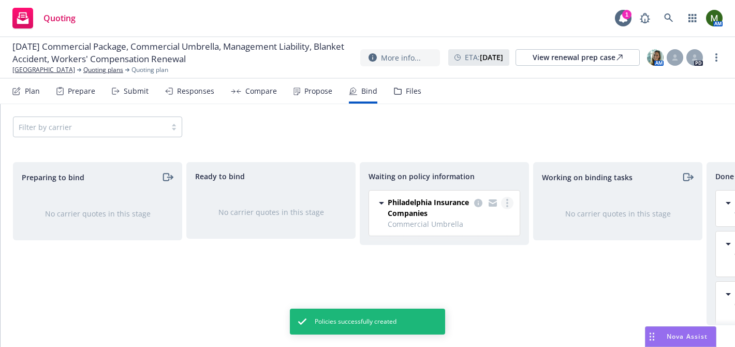
click at [508, 203] on link "more" at bounding box center [507, 203] width 12 height 12
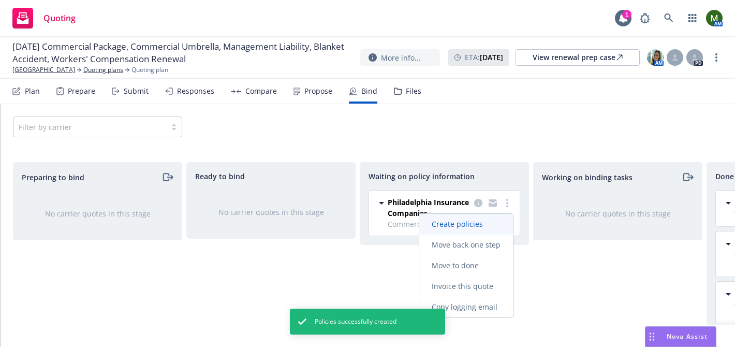
click at [472, 223] on span "Create policies" at bounding box center [457, 224] width 76 height 10
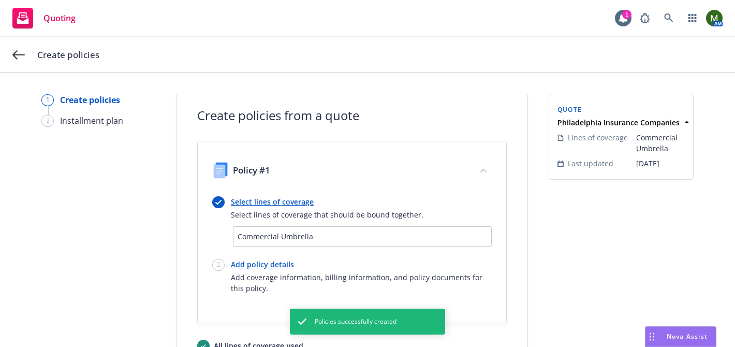
click at [270, 268] on link "Add policy details" at bounding box center [361, 264] width 261 height 11
select select "12"
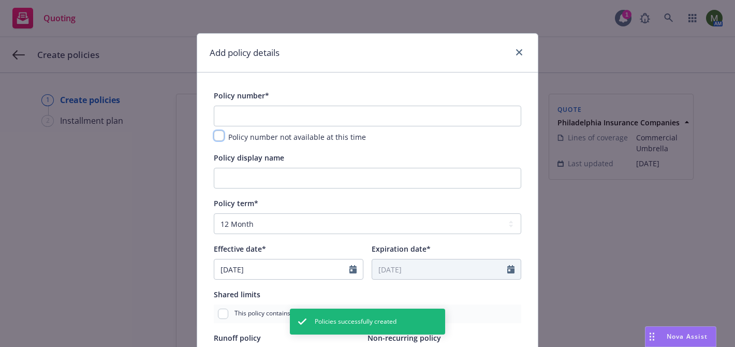
click at [221, 138] on input "checkbox" at bounding box center [219, 135] width 10 height 10
checkbox input "true"
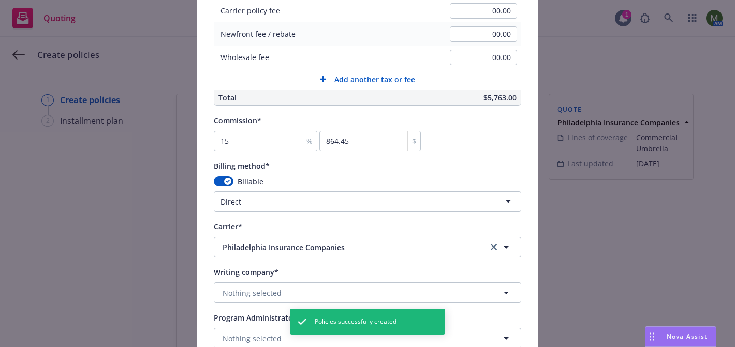
scroll to position [809, 0]
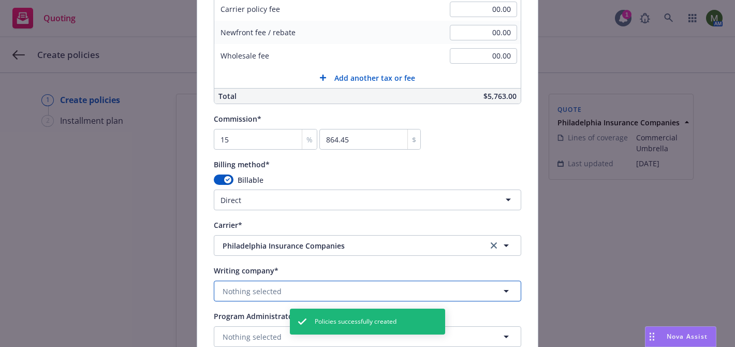
click at [277, 289] on span "Nothing selected" at bounding box center [252, 291] width 59 height 11
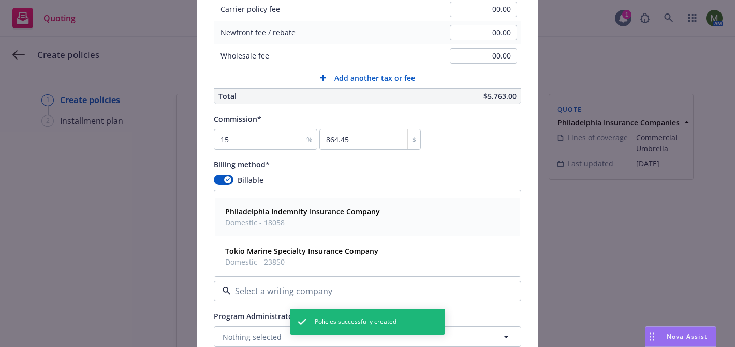
click at [283, 224] on span "Domestic - 18058" at bounding box center [302, 222] width 155 height 11
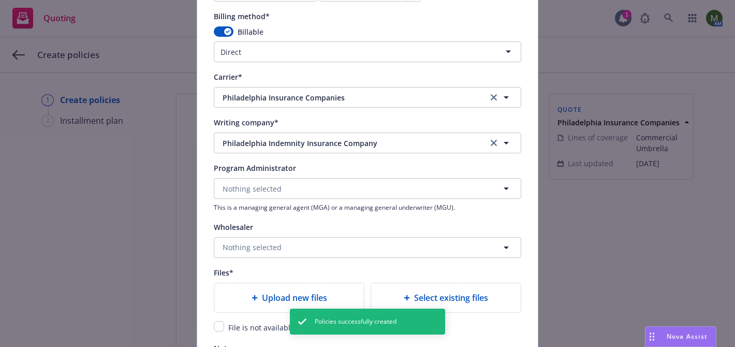
scroll to position [1142, 0]
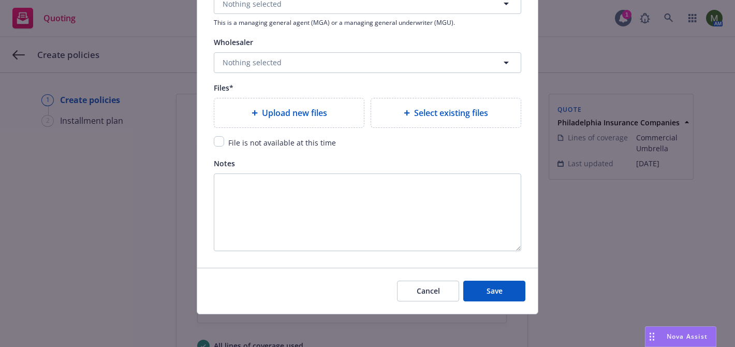
click at [247, 138] on span "File is not available at this time" at bounding box center [282, 143] width 108 height 10
click at [270, 139] on span "File is not available at this time" at bounding box center [282, 143] width 108 height 10
click at [217, 138] on input "checkbox" at bounding box center [219, 141] width 10 height 10
checkbox input "true"
click at [505, 297] on button "Save" at bounding box center [494, 290] width 62 height 21
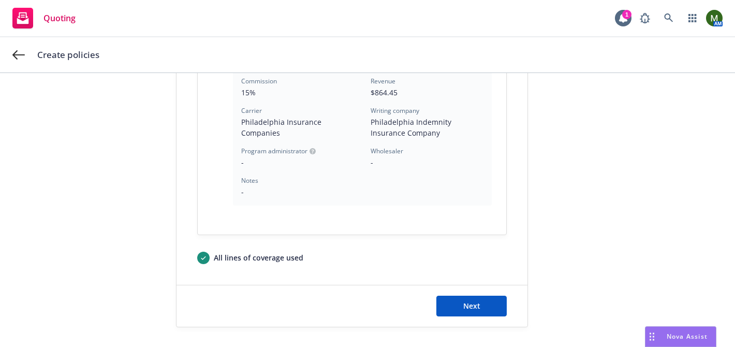
scroll to position [379, 0]
click at [466, 299] on button "Next" at bounding box center [471, 305] width 70 height 21
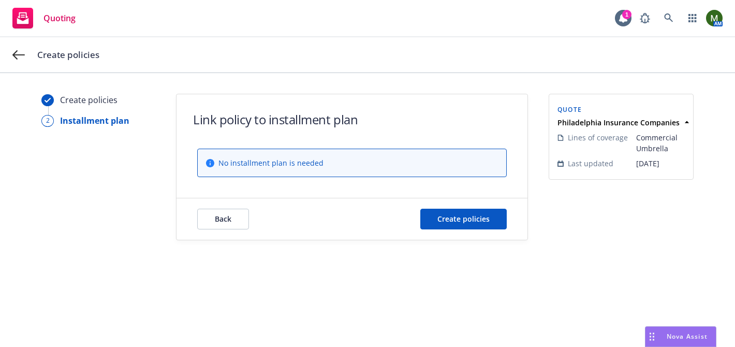
scroll to position [0, 0]
click at [447, 210] on button "Create policies" at bounding box center [463, 219] width 86 height 21
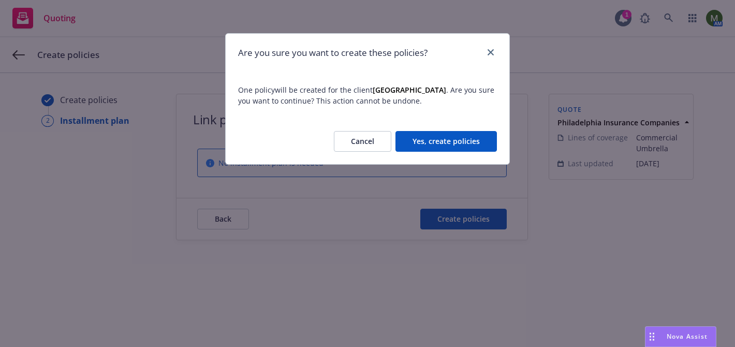
click at [449, 137] on button "Yes, create policies" at bounding box center [445, 141] width 101 height 21
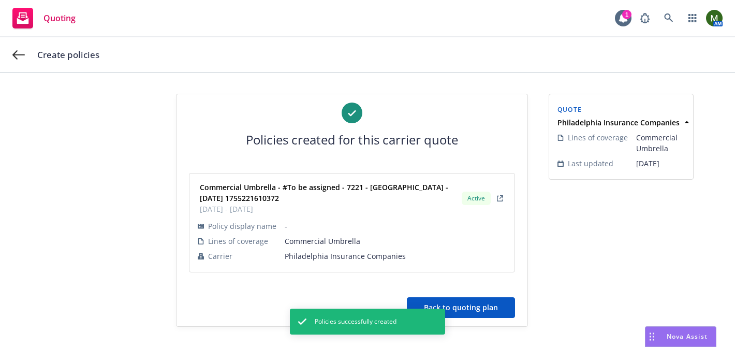
click at [497, 309] on button "Back to quoting plan" at bounding box center [461, 307] width 108 height 21
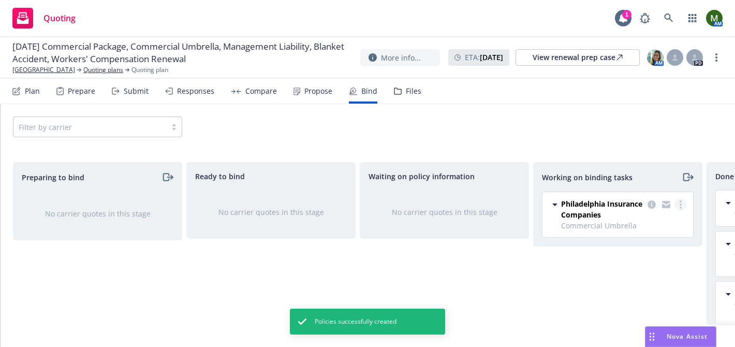
click at [681, 206] on icon "more" at bounding box center [680, 204] width 2 height 8
click at [645, 248] on span "Move to done" at bounding box center [628, 246] width 72 height 10
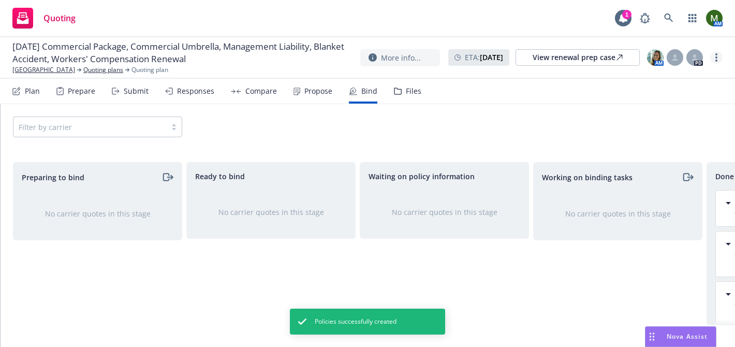
click at [715, 61] on link "more" at bounding box center [716, 57] width 12 height 12
click at [650, 158] on link "Archive quoting plan" at bounding box center [663, 161] width 115 height 21
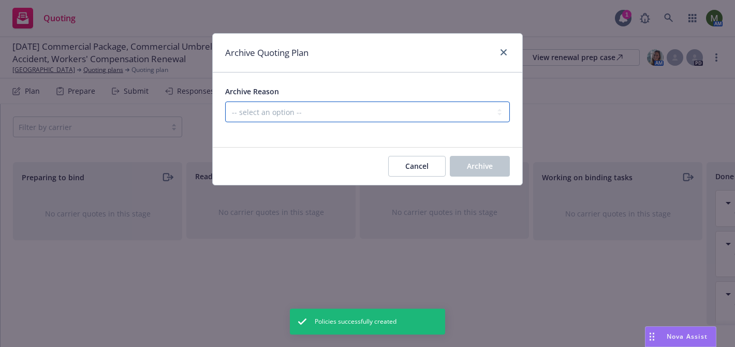
click at [397, 113] on select "-- select an option -- All policies in this renewal plan are auto-renewed Creat…" at bounding box center [367, 111] width 285 height 21
select select "ARCHIVED_RENEWAL_COMPLETED"
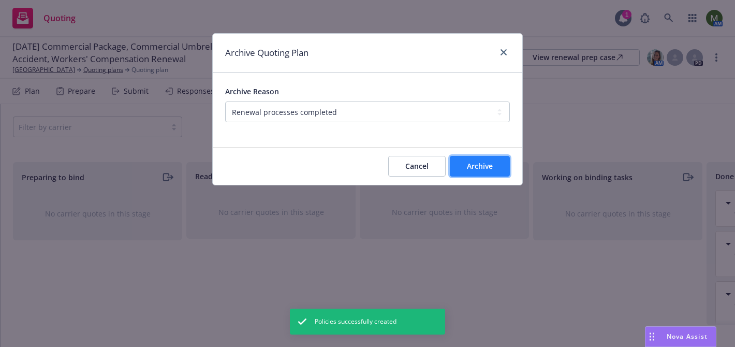
click at [465, 163] on button "Archive" at bounding box center [480, 166] width 60 height 21
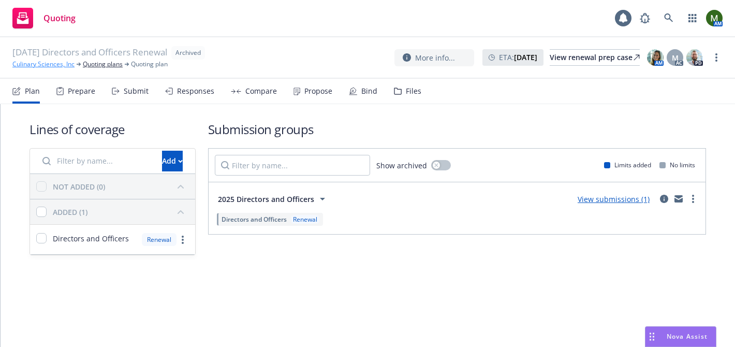
click at [61, 65] on link "Culinary Sciences, Inc" at bounding box center [43, 64] width 62 height 9
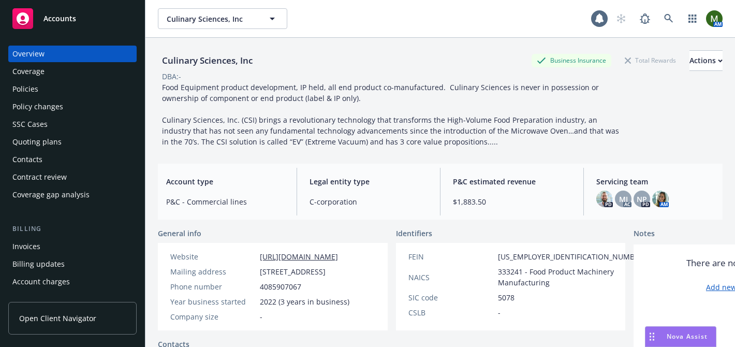
click at [45, 90] on div "Policies" at bounding box center [72, 89] width 120 height 17
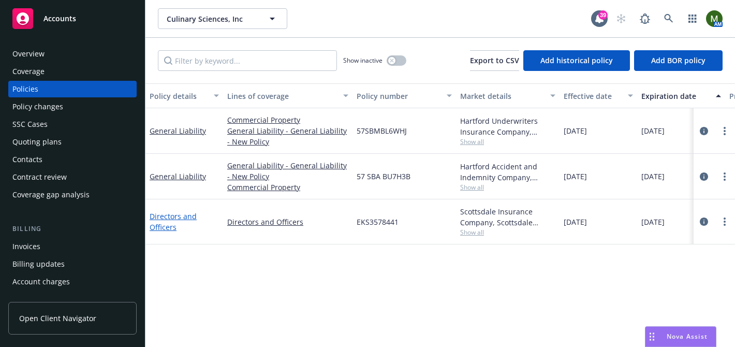
click at [170, 218] on link "Directors and Officers" at bounding box center [173, 221] width 47 height 21
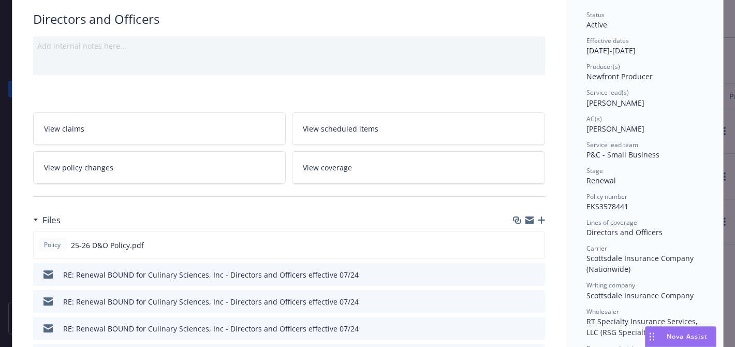
scroll to position [82, 0]
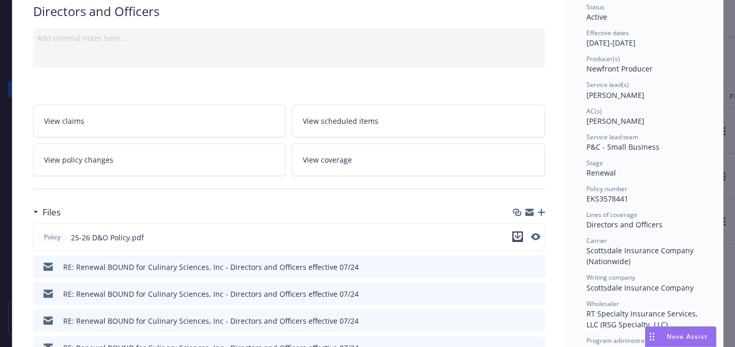
click at [517, 236] on icon "download file" at bounding box center [517, 235] width 7 height 6
click at [530, 215] on icon "button" at bounding box center [529, 213] width 8 height 5
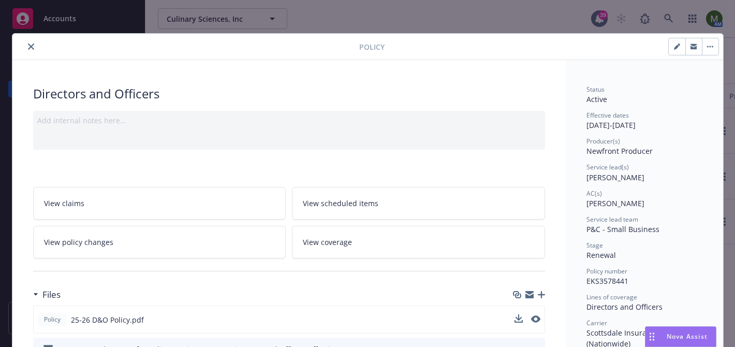
click at [32, 48] on icon "close" at bounding box center [31, 46] width 6 height 6
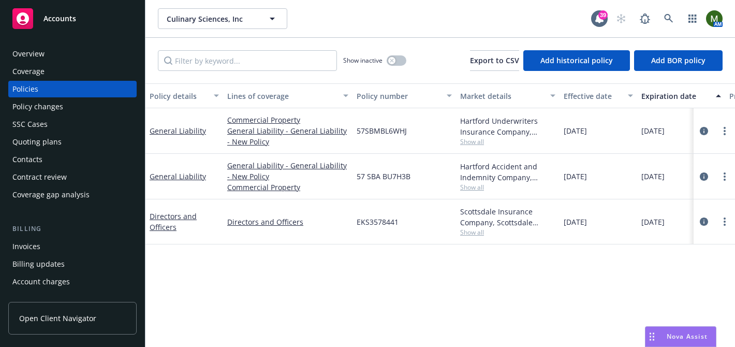
click at [49, 165] on div "Contacts" at bounding box center [72, 159] width 120 height 17
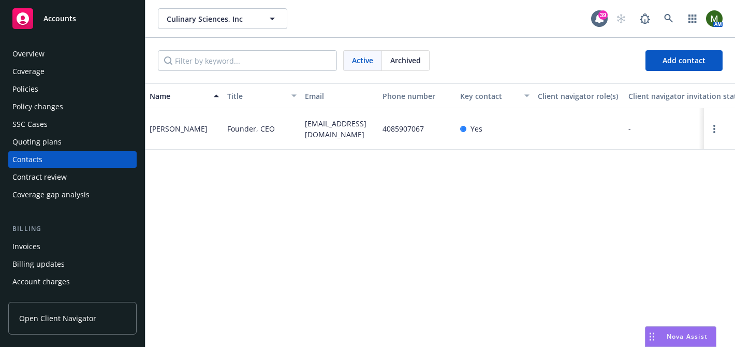
click at [328, 131] on span "jfield@culinarysciencescsi.com" at bounding box center [339, 129] width 69 height 22
copy span "jfield@culinarysciencescsi.com"
click at [58, 49] on div "Overview" at bounding box center [72, 54] width 120 height 17
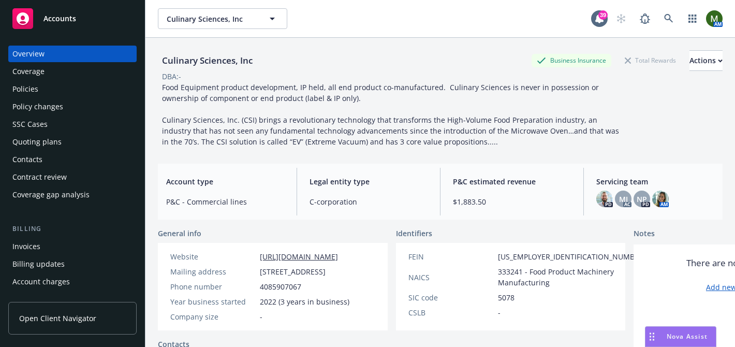
click at [199, 61] on div "Culinary Sciences, Inc" at bounding box center [207, 60] width 99 height 13
copy div "Culinary Sciences, Inc"
click at [48, 86] on div "Policies" at bounding box center [72, 89] width 120 height 17
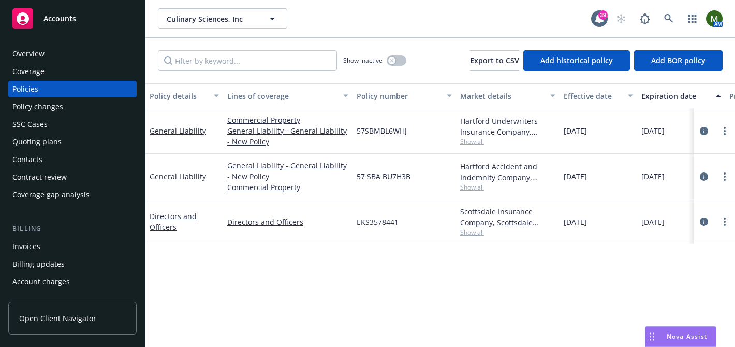
click at [372, 224] on span "EKS3578441" at bounding box center [378, 221] width 42 height 11
copy span "EKS3578441"
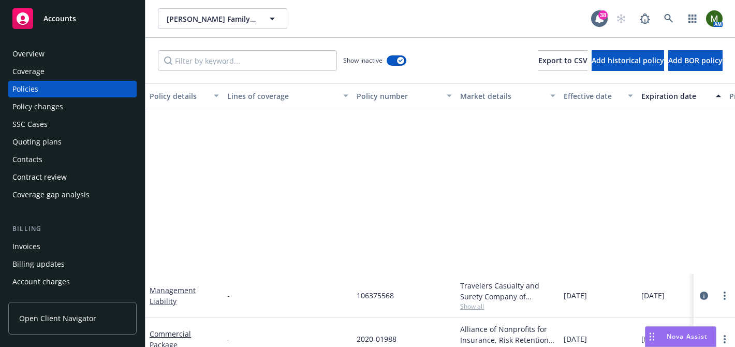
scroll to position [225, 0]
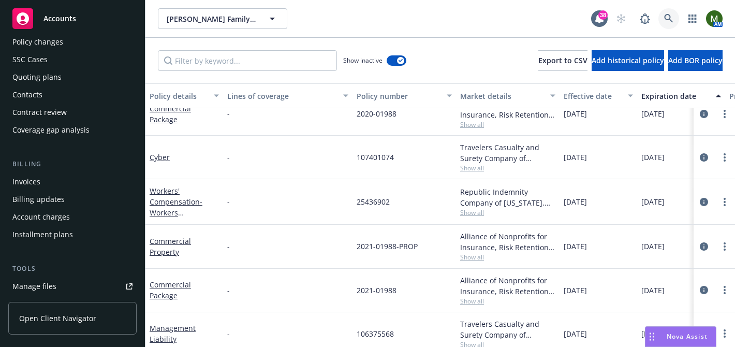
click at [664, 13] on link at bounding box center [668, 18] width 21 height 21
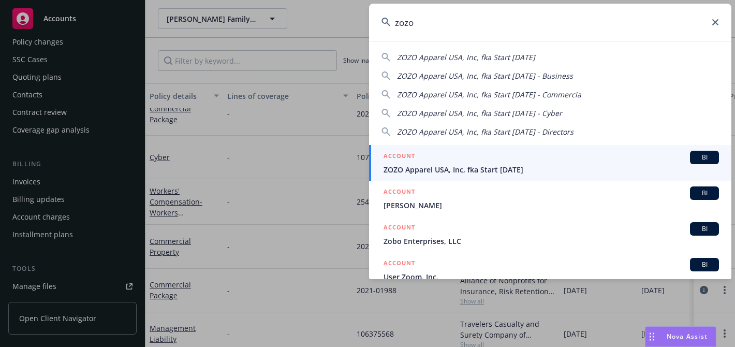
type input "zozo"
click at [410, 158] on h5 "ACCOUNT" at bounding box center [399, 157] width 32 height 12
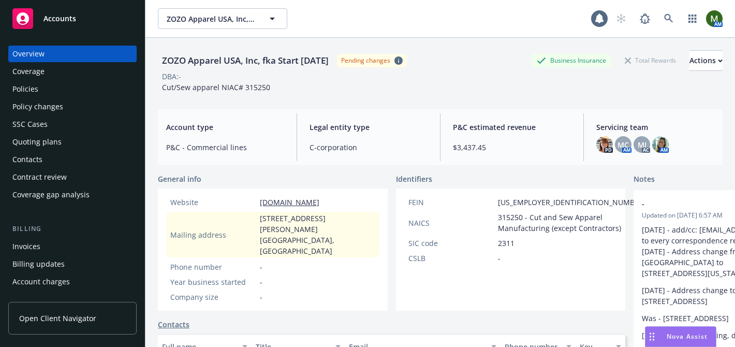
click at [76, 94] on div "Policies" at bounding box center [72, 89] width 120 height 17
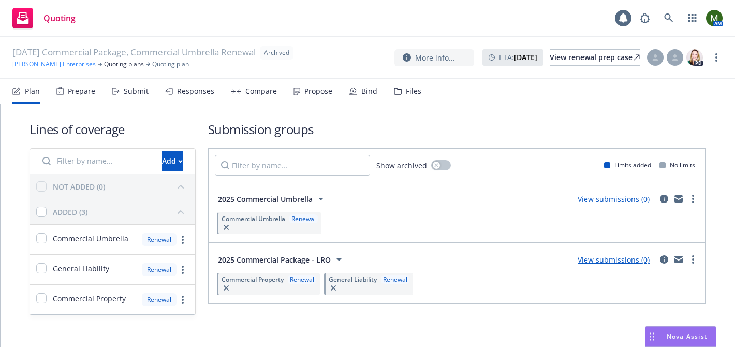
click at [43, 61] on link "Doughty Enterprises" at bounding box center [53, 64] width 83 height 9
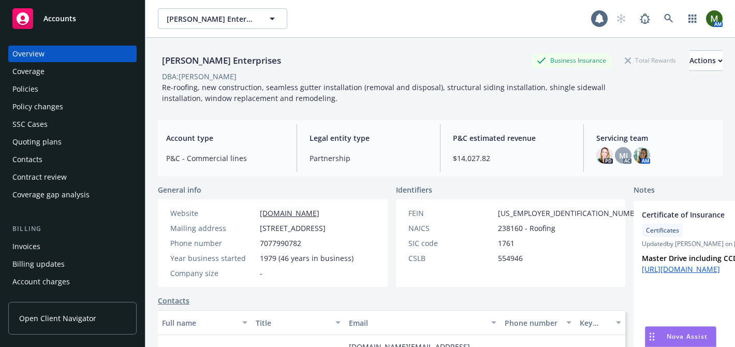
click at [38, 85] on div "Policies" at bounding box center [72, 89] width 120 height 17
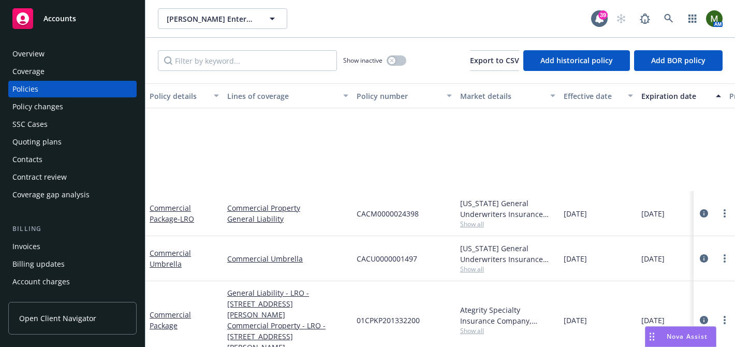
scroll to position [126, 0]
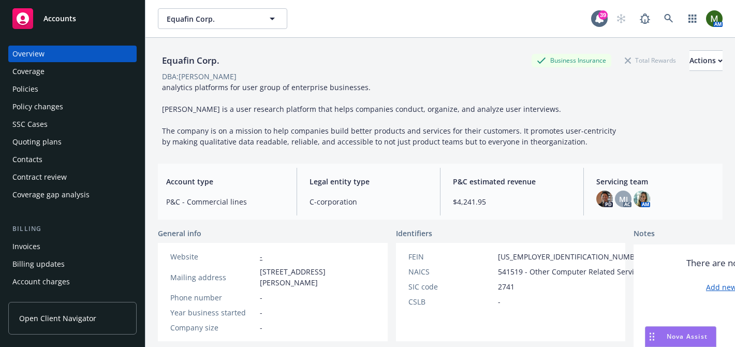
click at [43, 85] on div "Policies" at bounding box center [72, 89] width 120 height 17
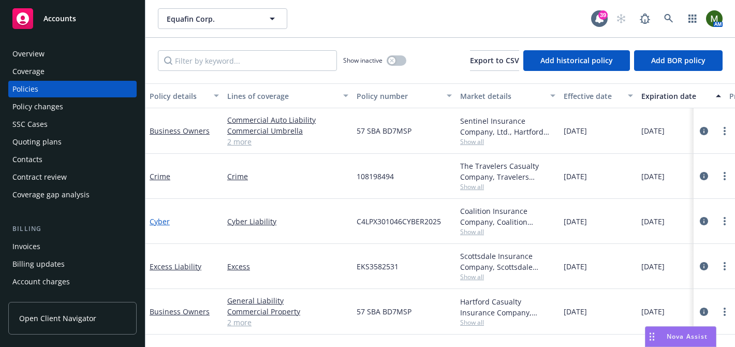
click at [161, 221] on link "Cyber" at bounding box center [160, 221] width 20 height 10
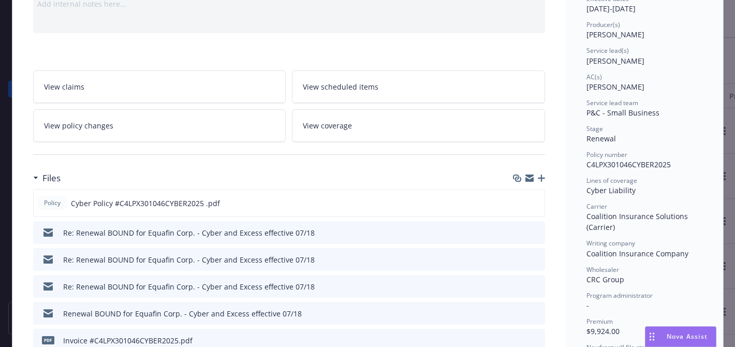
scroll to position [134, 0]
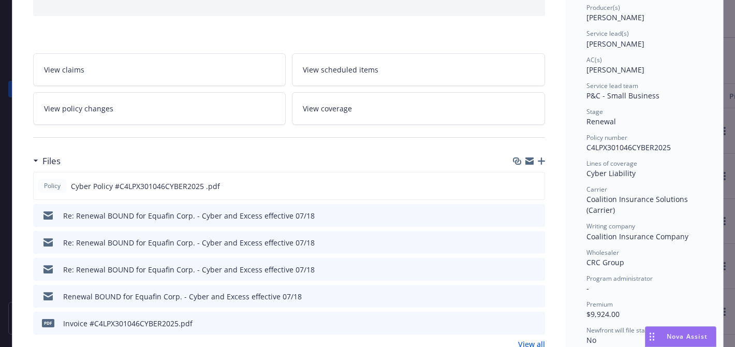
click at [317, 64] on span "View scheduled items" at bounding box center [341, 69] width 76 height 11
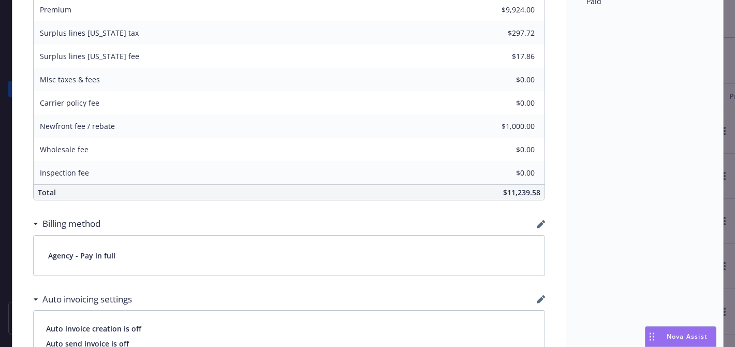
scroll to position [1073, 0]
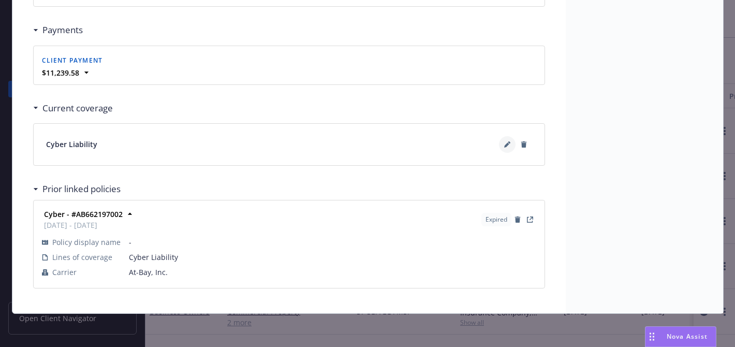
click at [507, 142] on icon at bounding box center [507, 144] width 6 height 6
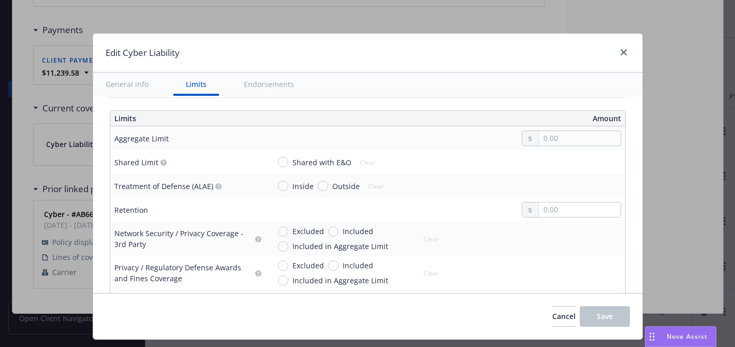
scroll to position [277, 0]
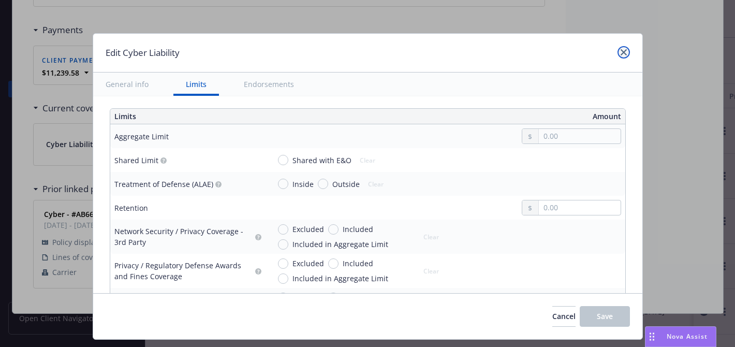
click at [621, 50] on icon "close" at bounding box center [623, 52] width 6 height 6
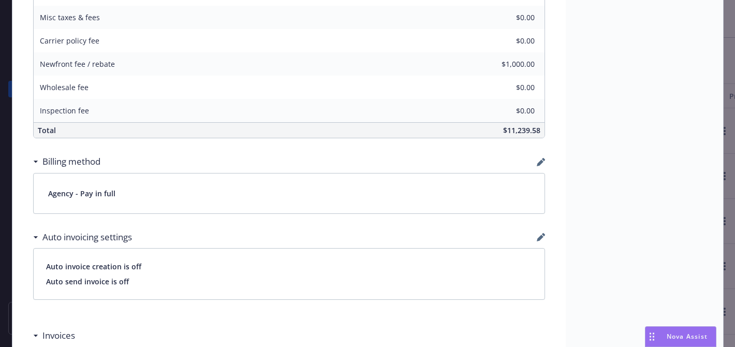
scroll to position [188, 0]
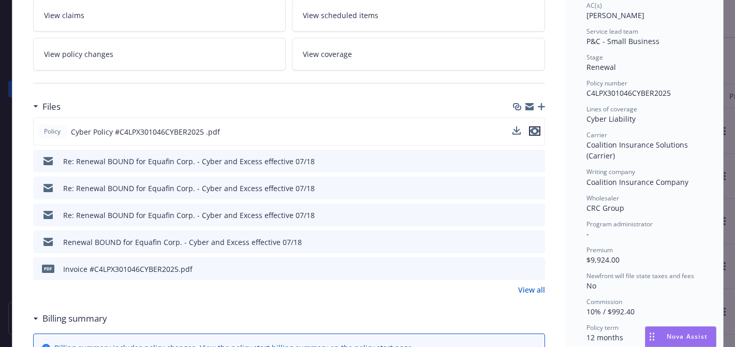
click at [535, 131] on icon "preview file" at bounding box center [534, 130] width 9 height 7
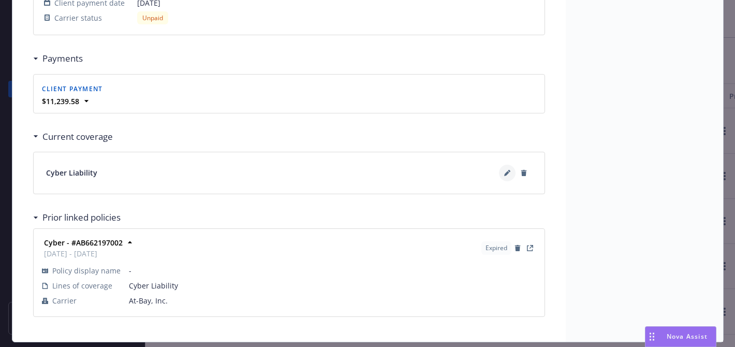
scroll to position [1046, 0]
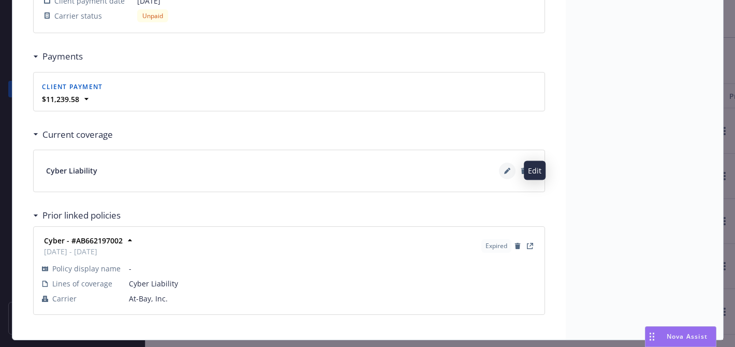
click at [507, 172] on icon at bounding box center [507, 171] width 6 height 6
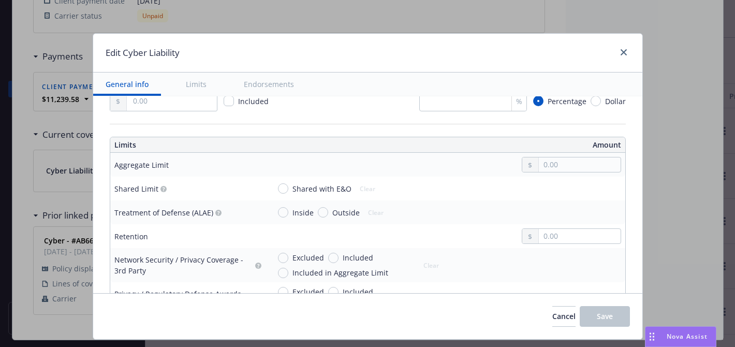
scroll to position [250, 0]
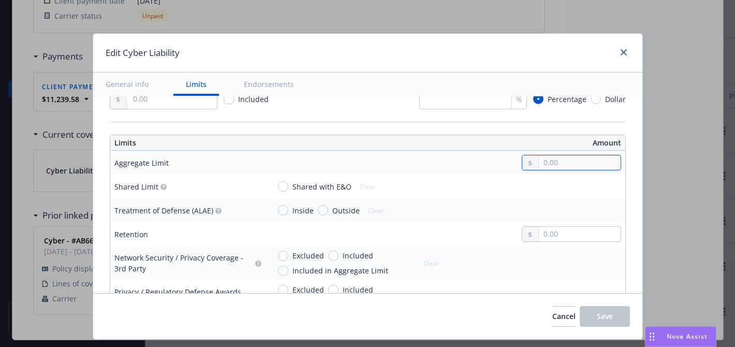
click at [555, 159] on input "text" at bounding box center [579, 162] width 81 height 14
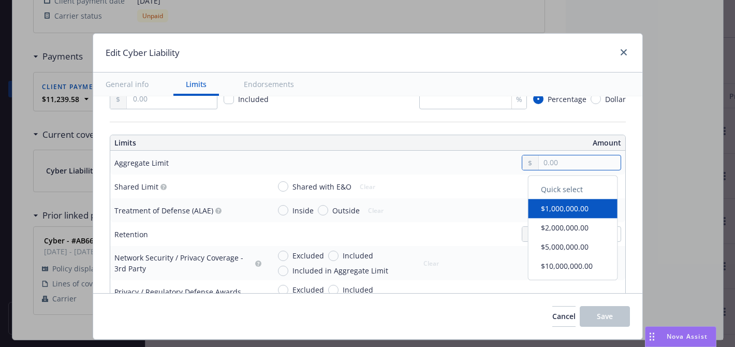
type textarea "x"
type input "1.00"
type textarea "x"
type input "10.00"
type textarea "x"
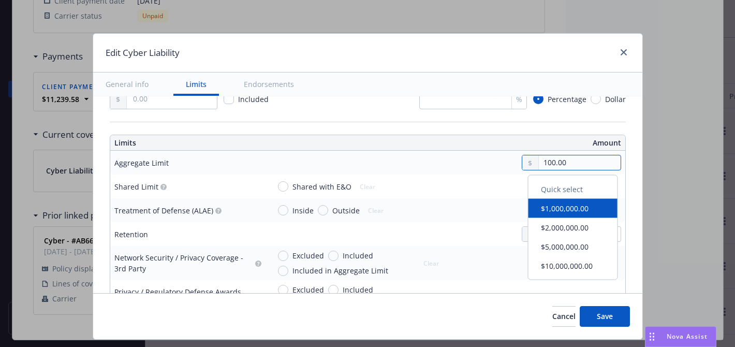
type input "1,000,000.00"
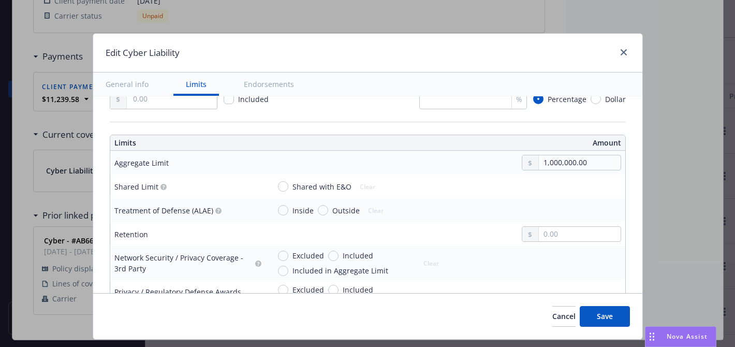
click at [564, 205] on button "$1,000,000.00" at bounding box center [572, 208] width 89 height 19
click at [569, 160] on input "1,000,000.00" at bounding box center [579, 162] width 81 height 14
type textarea "x"
type input "5,000,000.00"
click at [557, 247] on button "$5,000,000.00" at bounding box center [572, 245] width 89 height 19
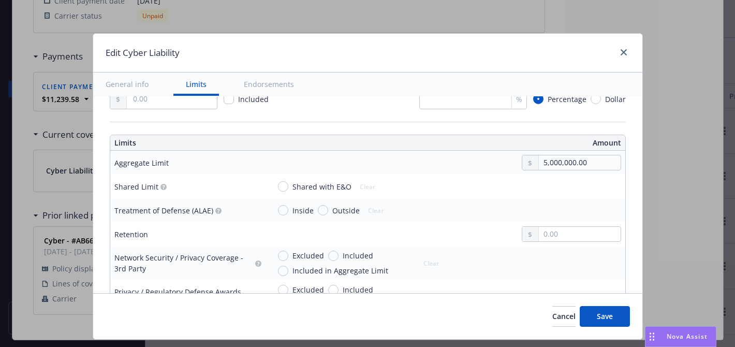
type textarea "x"
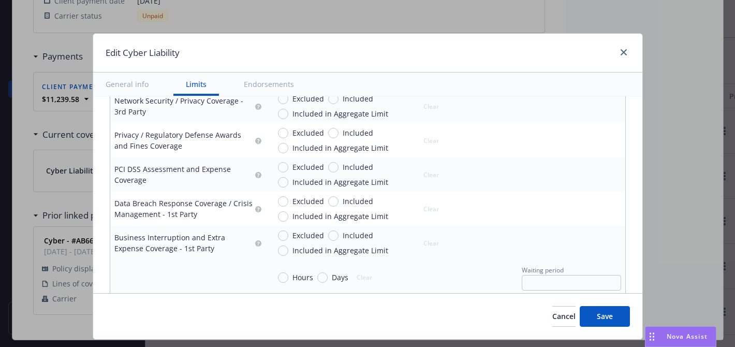
scroll to position [438, 0]
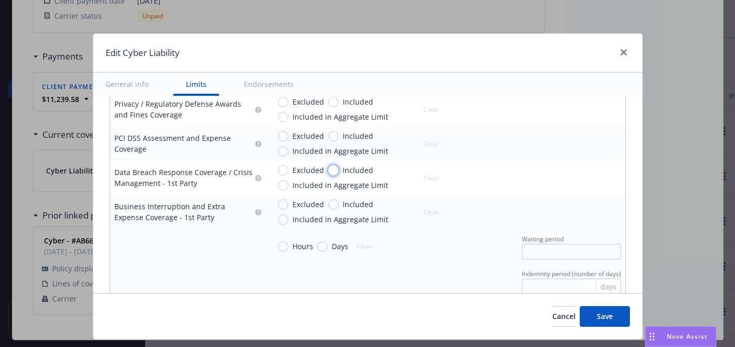
click at [338, 169] on input "Included" at bounding box center [333, 170] width 10 height 10
radio input "true"
click at [564, 186] on input "text" at bounding box center [579, 182] width 81 height 14
type textarea "x"
type input "5,000,000.00"
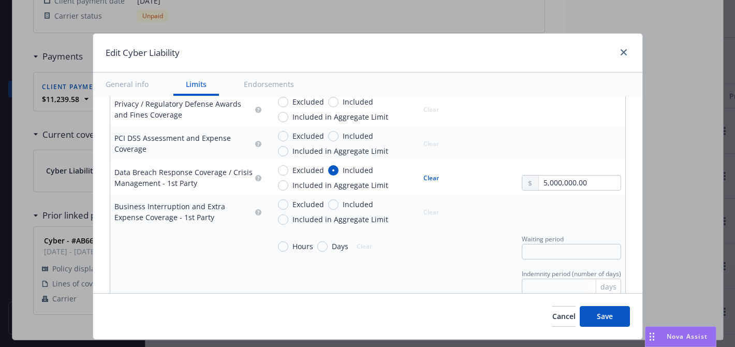
click at [561, 263] on button "$5,000,000.00" at bounding box center [572, 266] width 89 height 19
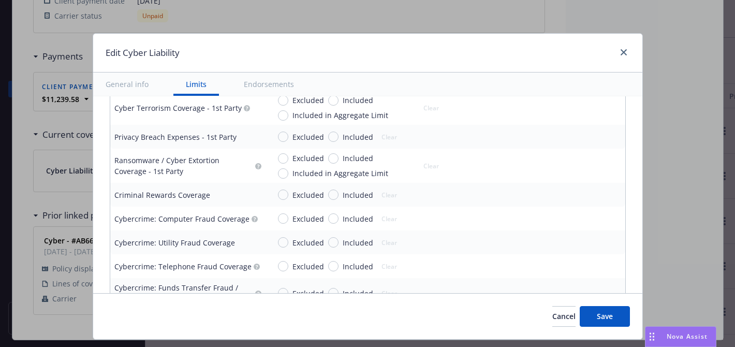
scroll to position [1337, 0]
type textarea "x"
click at [336, 156] on input "Included" at bounding box center [333, 157] width 10 height 10
radio input "true"
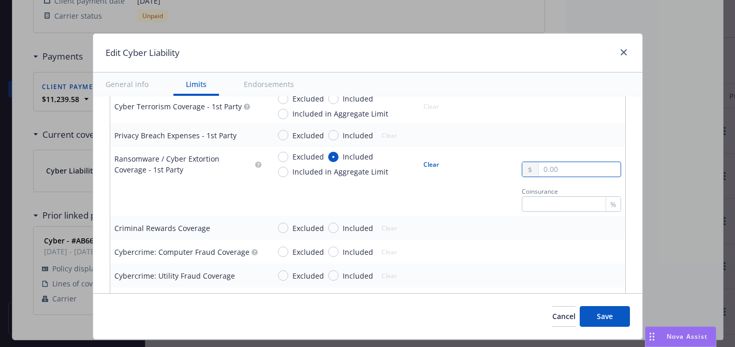
click at [556, 167] on input "text" at bounding box center [579, 169] width 81 height 14
type textarea "x"
type input "5,000,000.00"
click at [548, 248] on button "$5,000,000.00" at bounding box center [572, 252] width 89 height 19
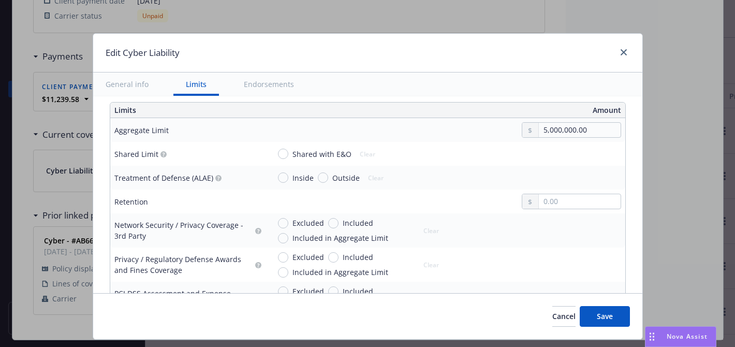
scroll to position [280, 0]
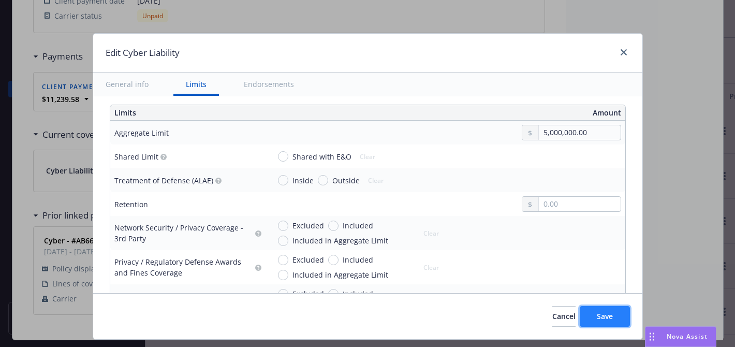
click at [586, 314] on button "Save" at bounding box center [605, 316] width 50 height 21
type textarea "x"
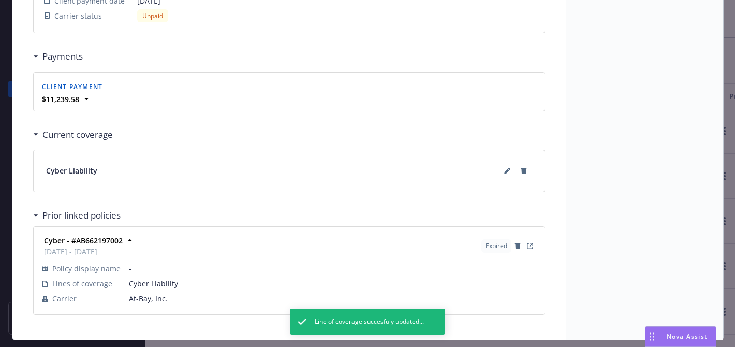
scroll to position [0, 0]
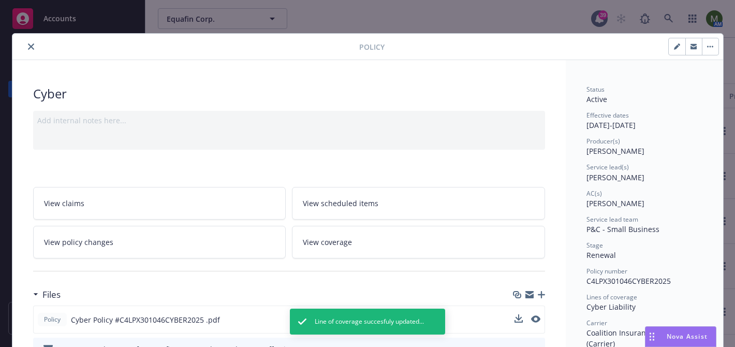
click at [31, 46] on icon "close" at bounding box center [31, 46] width 6 height 6
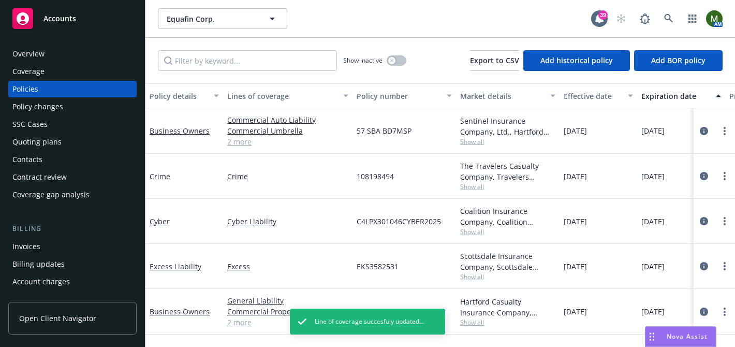
click at [39, 55] on div "Overview" at bounding box center [28, 54] width 32 height 17
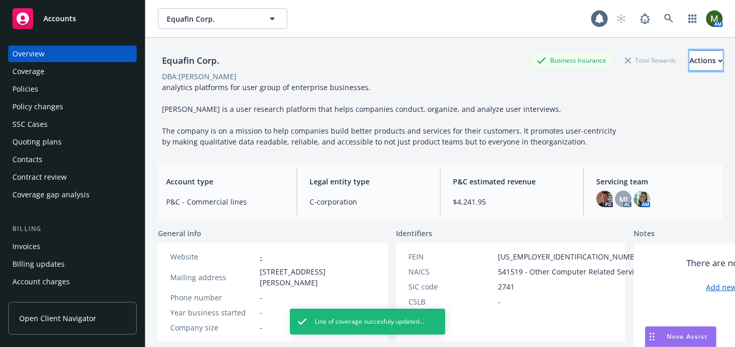
click at [689, 56] on div "Actions" at bounding box center [705, 61] width 33 height 20
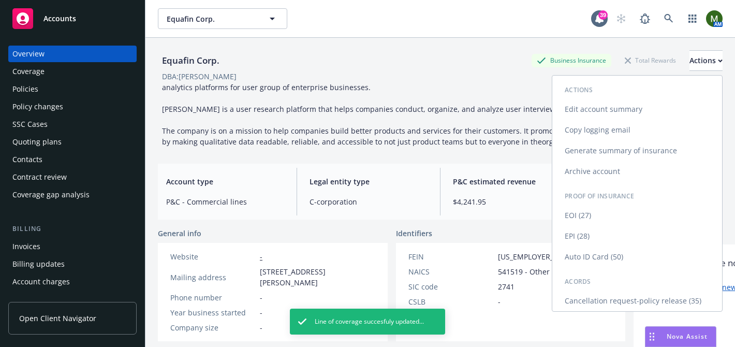
click at [661, 145] on link "Generate summary of insurance" at bounding box center [637, 150] width 170 height 21
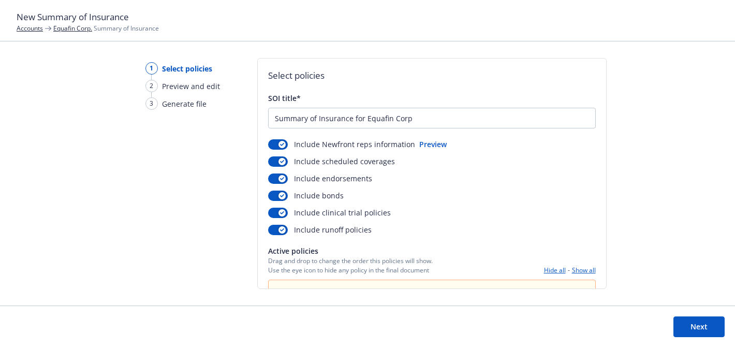
scroll to position [159, 0]
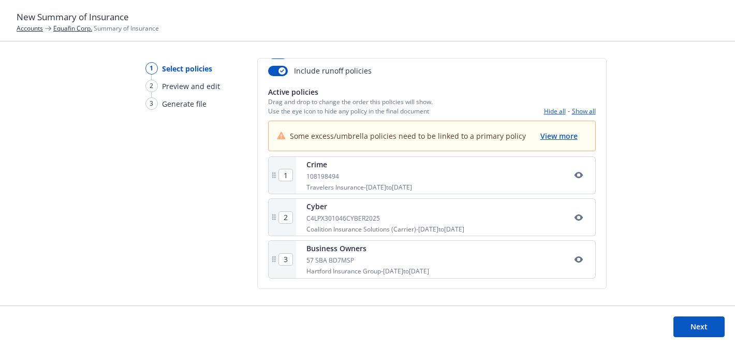
click at [684, 318] on button "Next" at bounding box center [698, 326] width 51 height 21
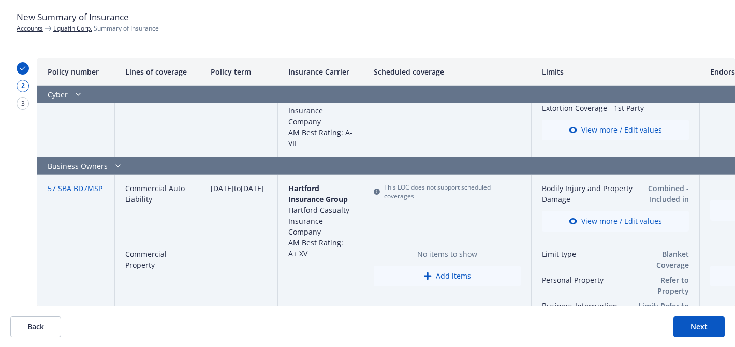
scroll to position [189, 0]
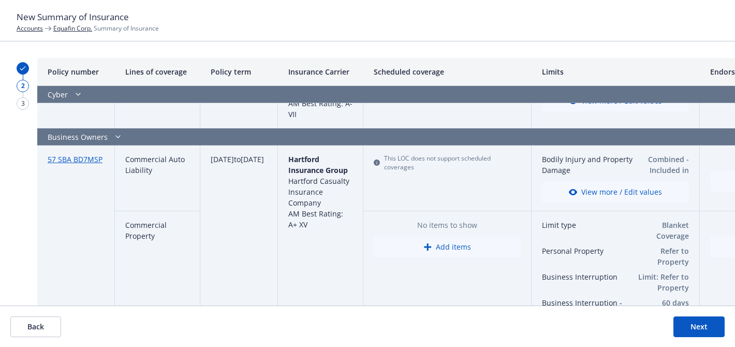
click at [693, 324] on button "Next" at bounding box center [698, 326] width 51 height 21
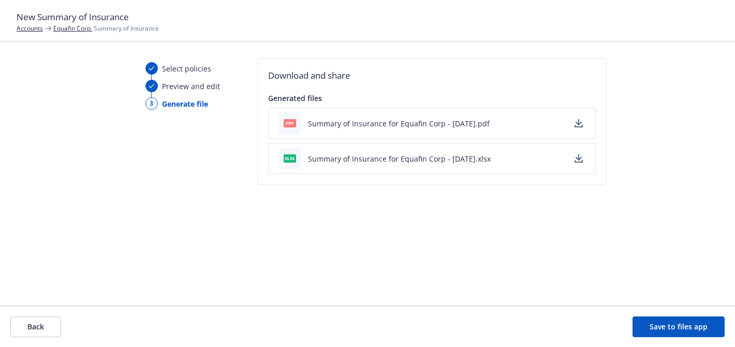
click at [579, 122] on icon "button" at bounding box center [578, 123] width 8 height 8
click at [578, 161] on icon "button" at bounding box center [578, 161] width 8 height 3
click at [667, 327] on button "Save to files app" at bounding box center [678, 326] width 92 height 21
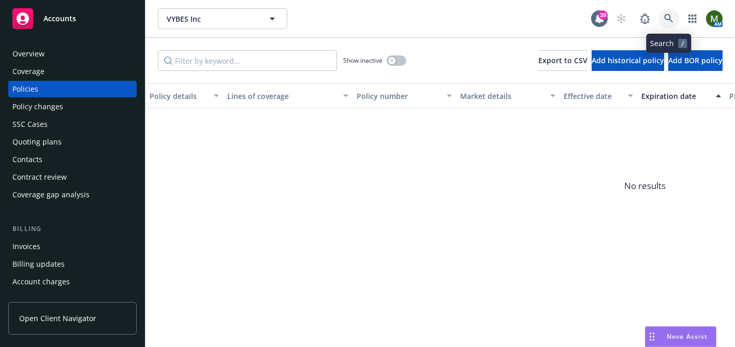
click at [668, 20] on icon at bounding box center [668, 18] width 9 height 9
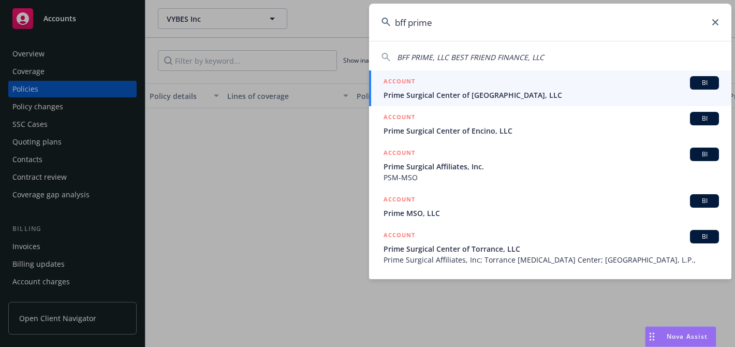
click at [448, 27] on input "bff prime" at bounding box center [550, 22] width 362 height 37
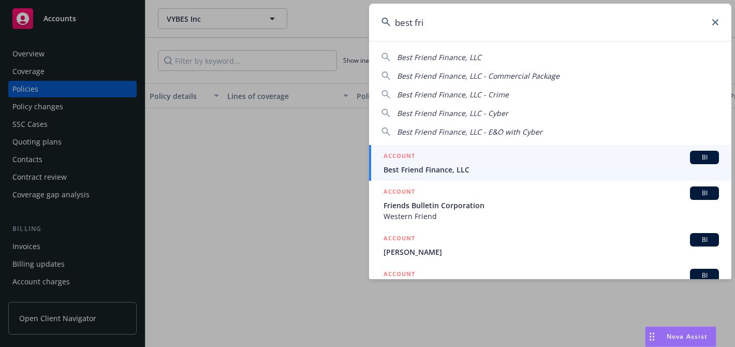
type input "best fri"
click at [423, 159] on div "ACCOUNT BI" at bounding box center [550, 157] width 335 height 13
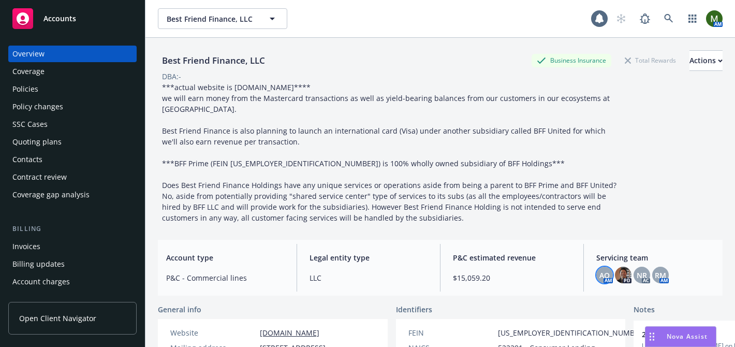
click at [598, 271] on div "AO" at bounding box center [604, 274] width 17 height 17
click at [617, 274] on img at bounding box center [623, 274] width 17 height 17
click at [640, 277] on span "NR" at bounding box center [641, 275] width 10 height 11
click at [661, 276] on span "RM" at bounding box center [660, 275] width 11 height 11
click at [102, 91] on div "Policies" at bounding box center [72, 89] width 120 height 17
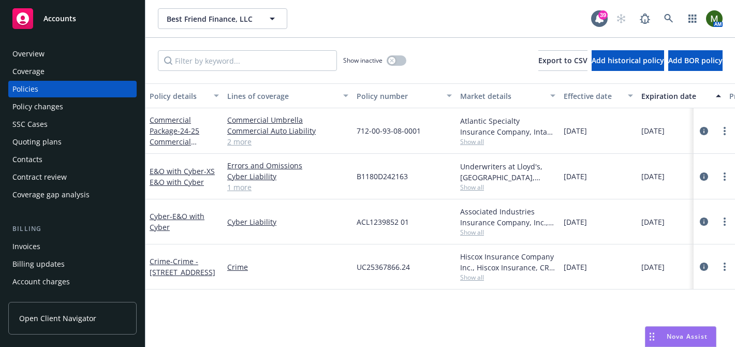
click at [30, 248] on div "Invoices" at bounding box center [26, 246] width 28 height 17
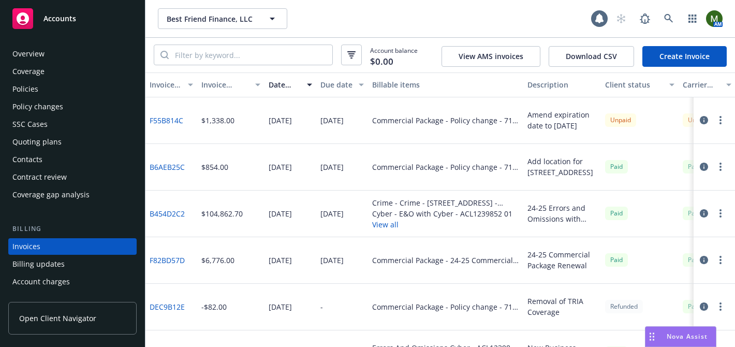
scroll to position [56, 0]
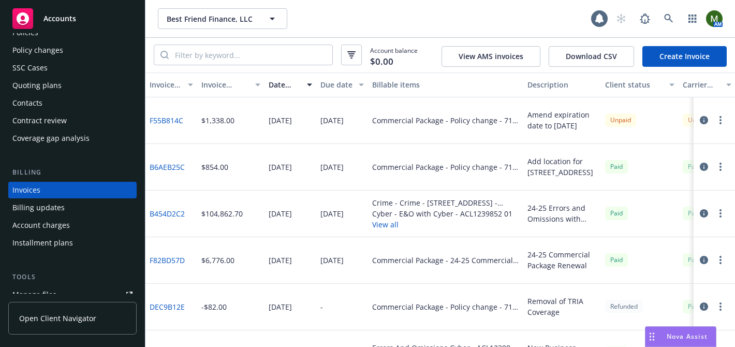
click at [720, 117] on circle "button" at bounding box center [720, 117] width 2 height 2
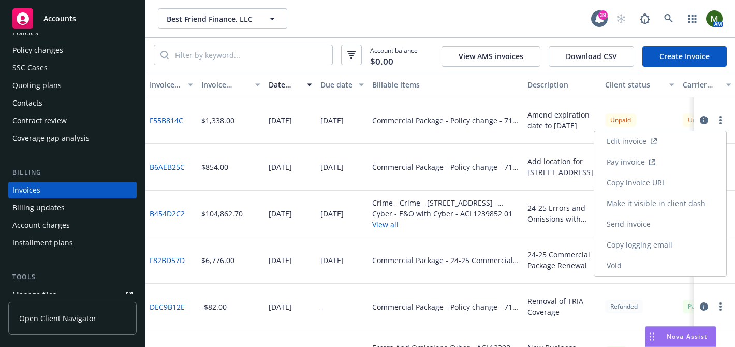
click at [639, 201] on link "Make it visible in client dash" at bounding box center [660, 203] width 132 height 21
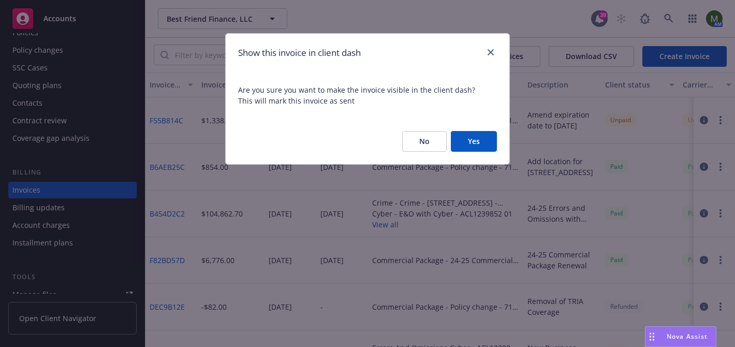
click at [471, 143] on button "Yes" at bounding box center [474, 141] width 46 height 21
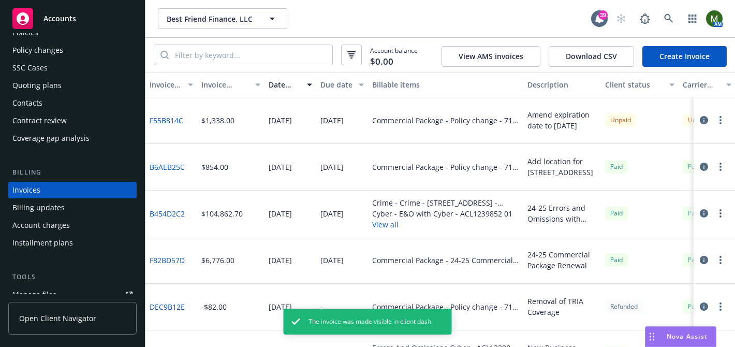
click at [722, 118] on button "button" at bounding box center [720, 120] width 12 height 12
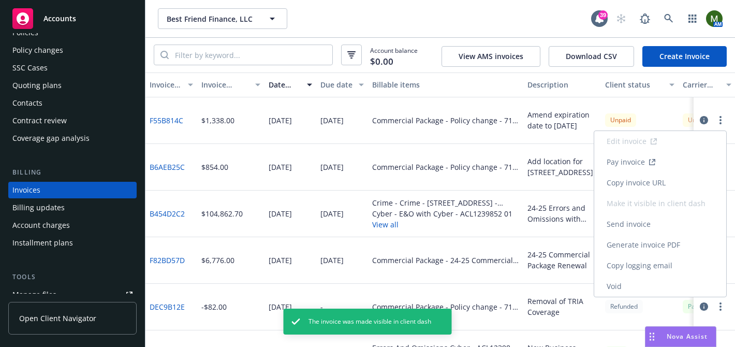
click at [643, 247] on link "Generate invoice PDF" at bounding box center [660, 244] width 132 height 21
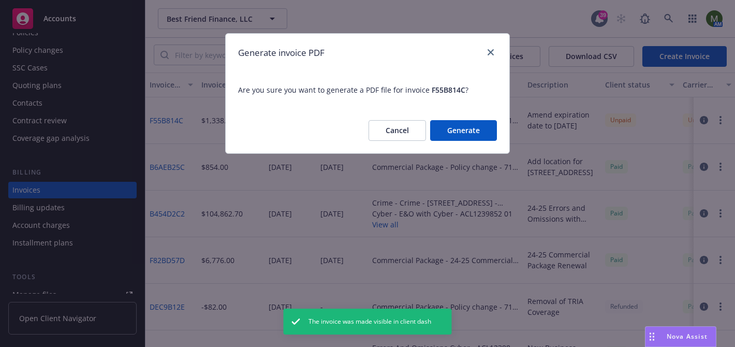
click at [482, 136] on button "Generate" at bounding box center [463, 130] width 67 height 21
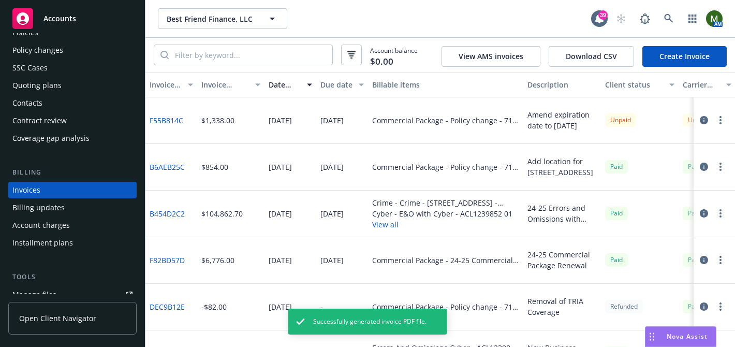
click at [170, 123] on link "F55B814C" at bounding box center [167, 120] width 34 height 11
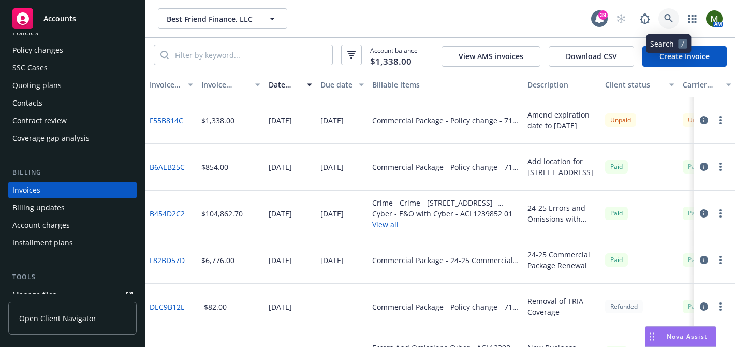
click at [666, 20] on icon at bounding box center [668, 18] width 9 height 9
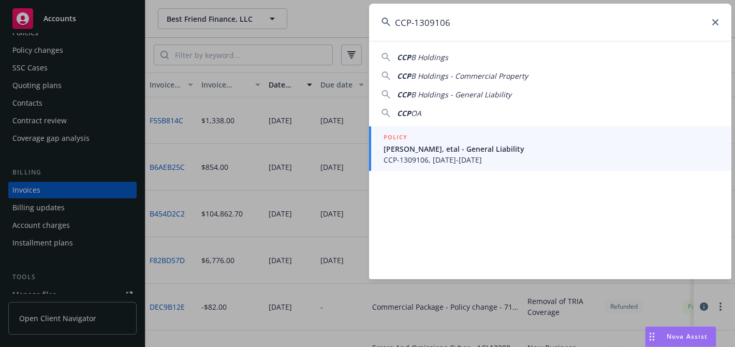
type input "CCP-1309106"
click at [434, 143] on span "Clyde Schipper, etal - General Liability" at bounding box center [550, 148] width 335 height 11
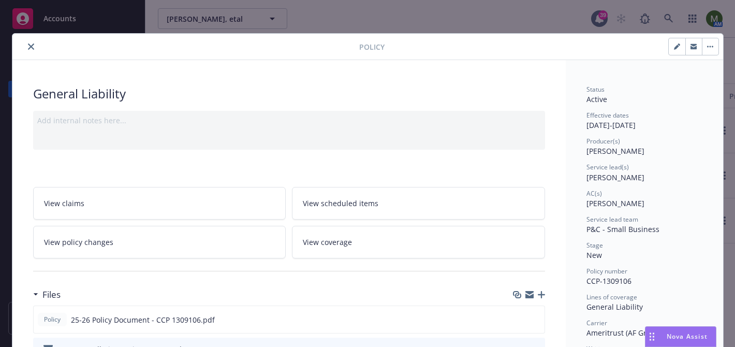
click at [29, 47] on icon "close" at bounding box center [31, 46] width 6 height 6
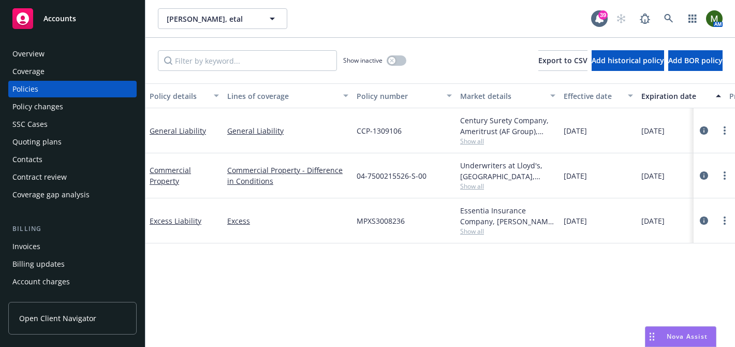
click at [71, 155] on div "Contacts" at bounding box center [72, 159] width 120 height 17
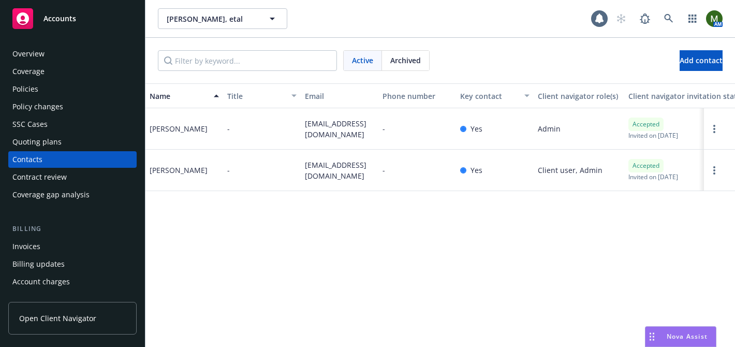
click at [328, 122] on span "cjschipper2@gmail.com" at bounding box center [339, 129] width 69 height 22
copy span "cjschipper2@gmail.com"
drag, startPoint x: 199, startPoint y: 128, endPoint x: 146, endPoint y: 129, distance: 52.3
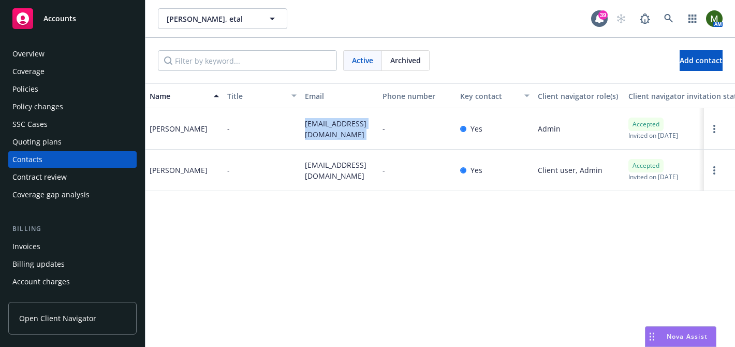
click at [146, 129] on div "Clyde Schipper" at bounding box center [184, 128] width 78 height 41
copy div "Clyde Schipper"
click at [78, 57] on div "Overview" at bounding box center [72, 54] width 120 height 17
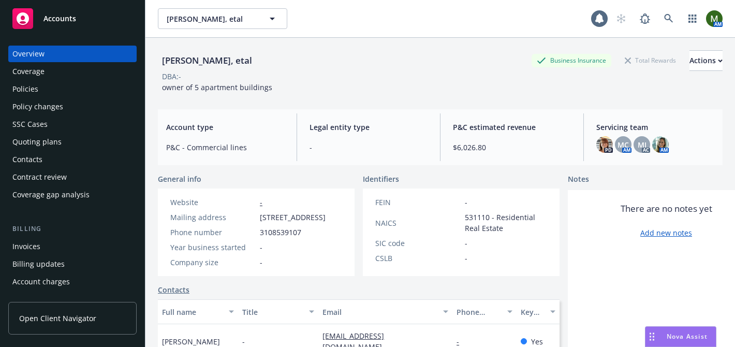
click at [225, 63] on div "Clyde Schipper, etal" at bounding box center [207, 60] width 98 height 13
copy div "Clyde Schipper, etal"
click at [98, 85] on div "Policies" at bounding box center [72, 89] width 120 height 17
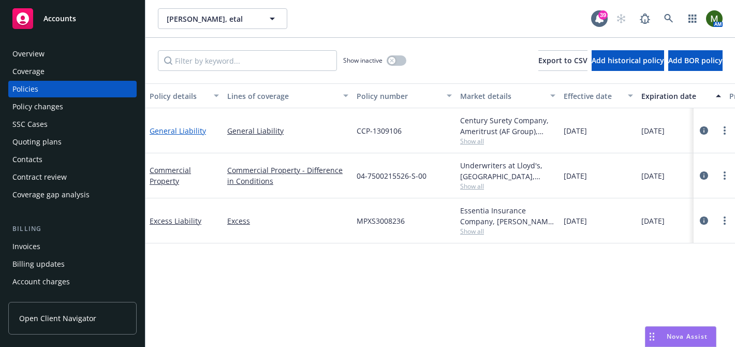
click at [198, 130] on link "General Liability" at bounding box center [178, 131] width 56 height 10
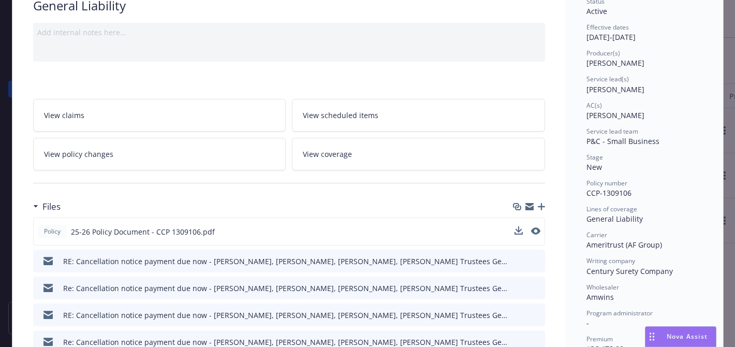
scroll to position [95, 0]
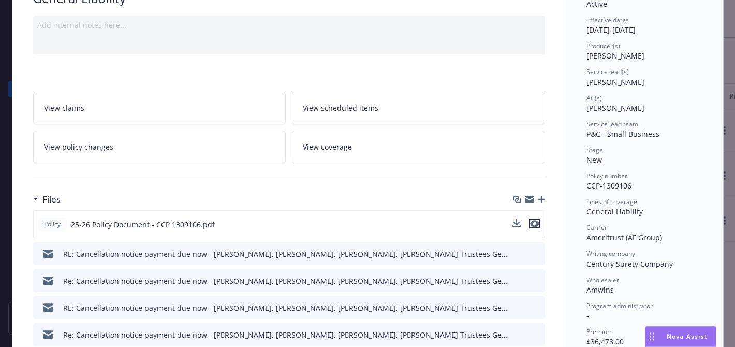
click at [536, 224] on icon "preview file" at bounding box center [534, 223] width 9 height 7
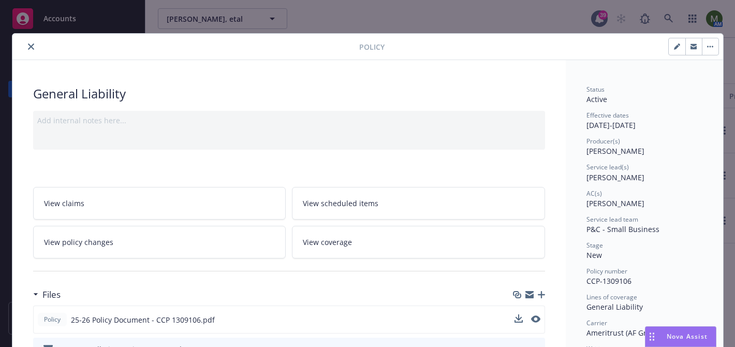
click at [32, 47] on icon "close" at bounding box center [31, 46] width 6 height 6
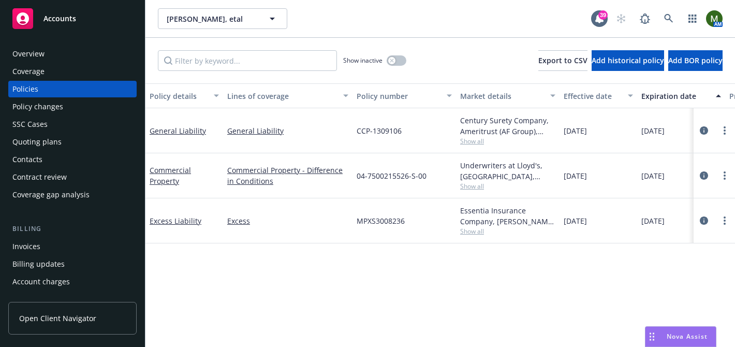
click at [48, 150] on div "Overview Coverage Policies Policy changes SSC Cases Quoting plans Contacts Cont…" at bounding box center [72, 124] width 128 height 157
click at [48, 160] on div "Contacts" at bounding box center [72, 159] width 120 height 17
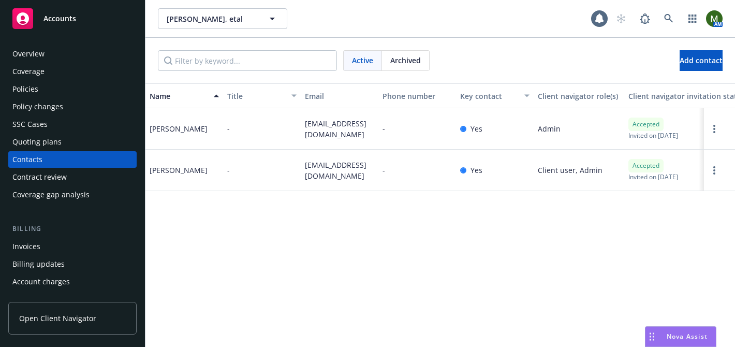
click at [308, 128] on span "cjschipper2@gmail.com" at bounding box center [339, 129] width 69 height 22
copy span "cjschipper2@gmail.com"
click at [184, 128] on div "Clyde Schipper" at bounding box center [179, 128] width 58 height 11
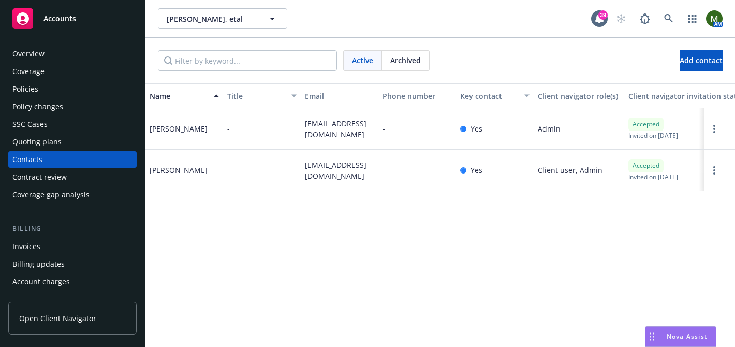
click at [184, 128] on div "Clyde Schipper" at bounding box center [179, 128] width 58 height 11
copy div "Clyde Schipper"
click at [668, 11] on link at bounding box center [668, 18] width 21 height 21
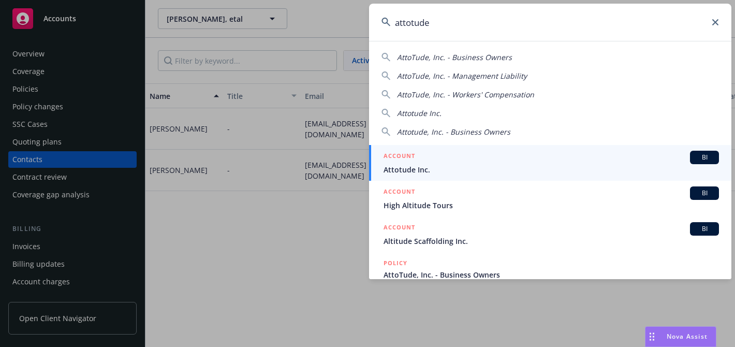
type input "attotude"
click at [448, 156] on div "ACCOUNT BI" at bounding box center [550, 157] width 335 height 13
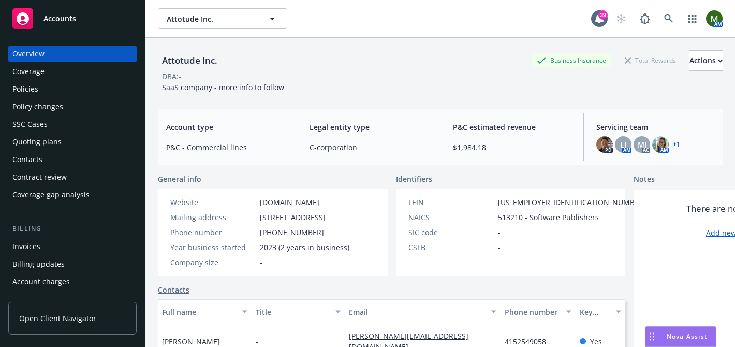
click at [50, 86] on div "Policies" at bounding box center [72, 89] width 120 height 17
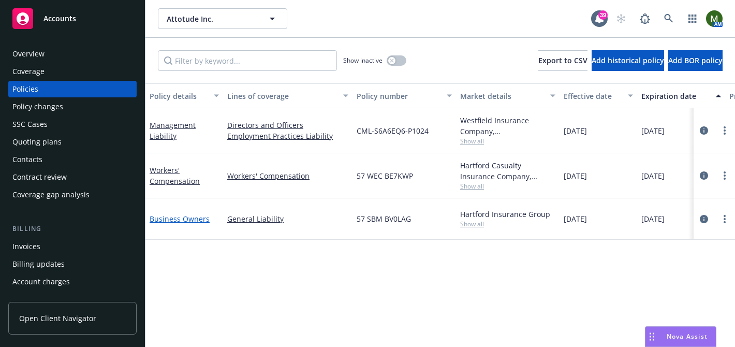
click at [178, 220] on link "Business Owners" at bounding box center [180, 219] width 60 height 10
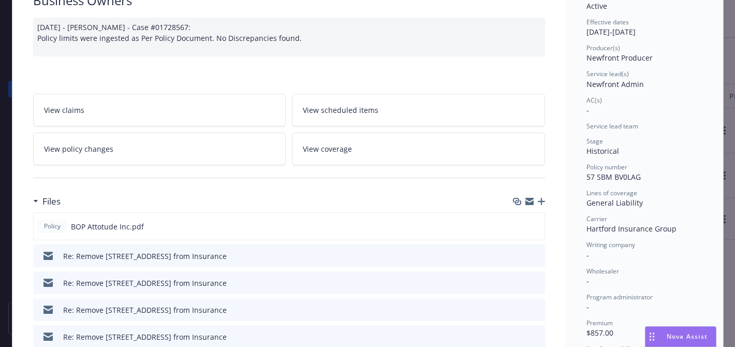
scroll to position [94, 0]
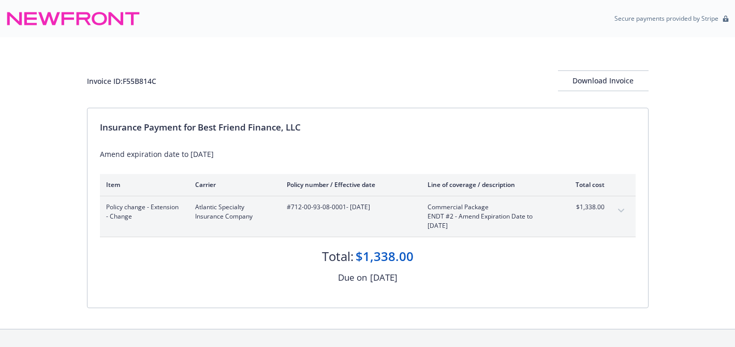
click at [653, 106] on div "Invoice ID: F55B814C Download Invoice Insurance Payment for Best Friend Finance…" at bounding box center [367, 182] width 735 height 291
click at [618, 70] on button "Download Invoice" at bounding box center [603, 80] width 91 height 21
